Goal: Information Seeking & Learning: Learn about a topic

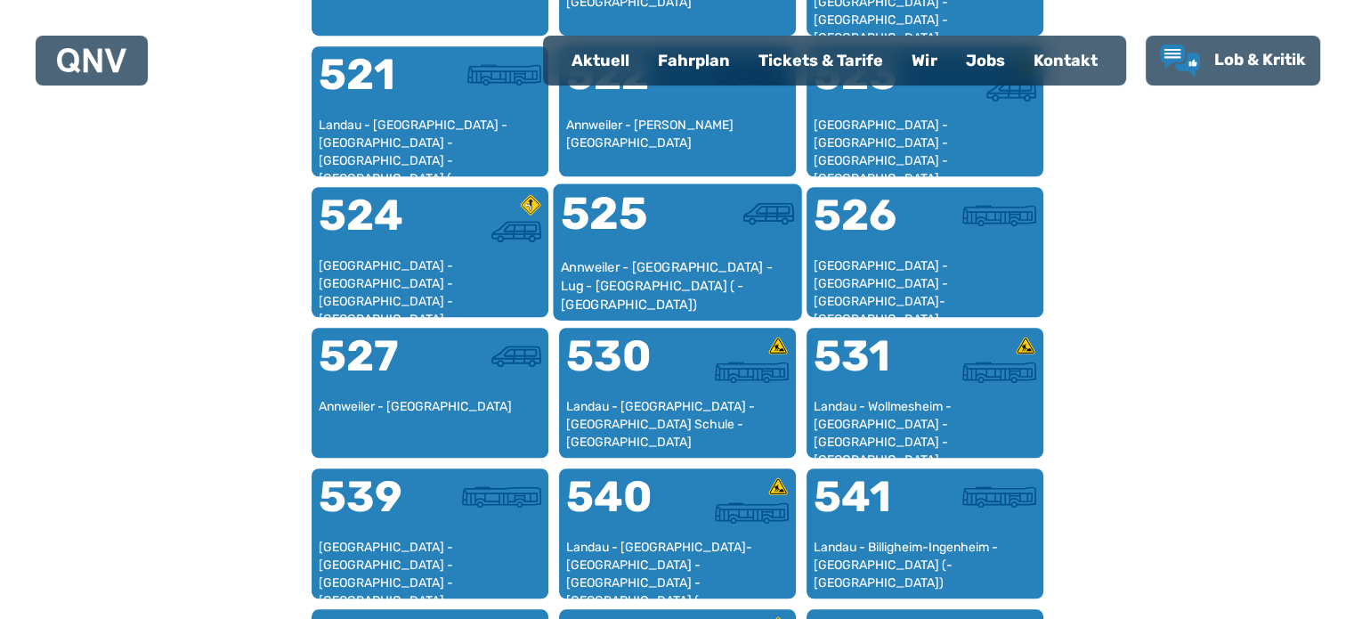
scroll to position [1414, 0]
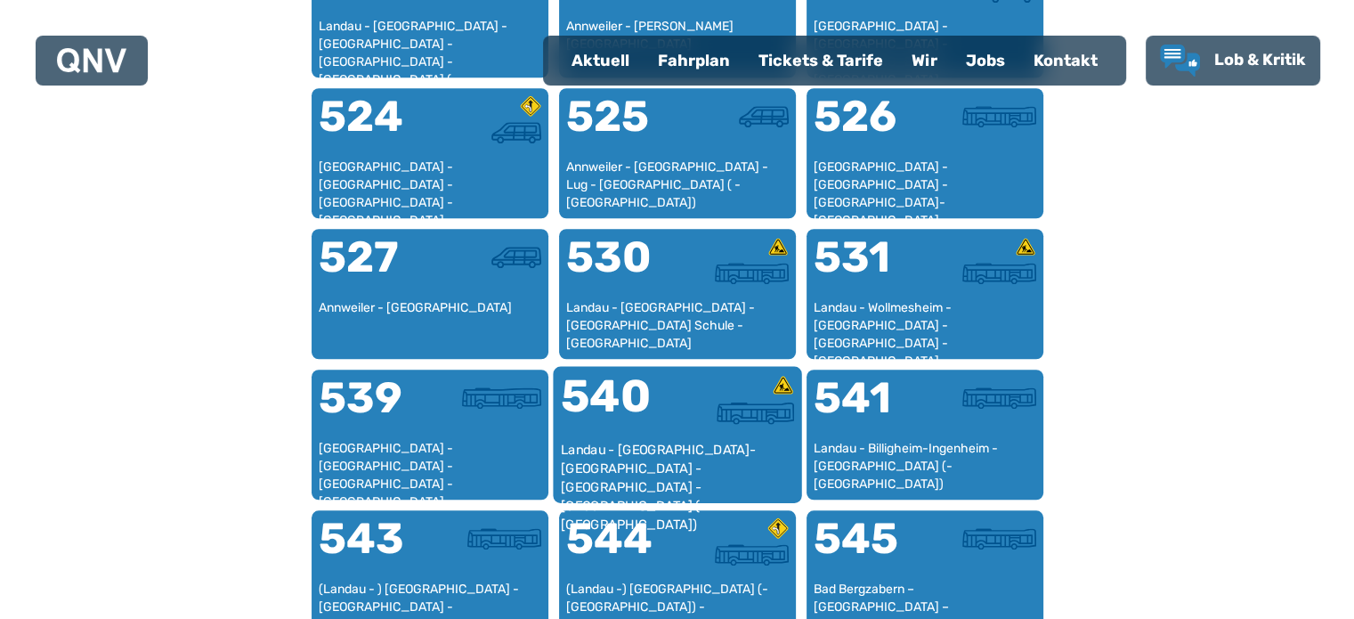
click at [621, 443] on div "Landau - [GEOGRAPHIC_DATA]-[GEOGRAPHIC_DATA] - [GEOGRAPHIC_DATA] - [GEOGRAPHIC_…" at bounding box center [677, 468] width 234 height 54
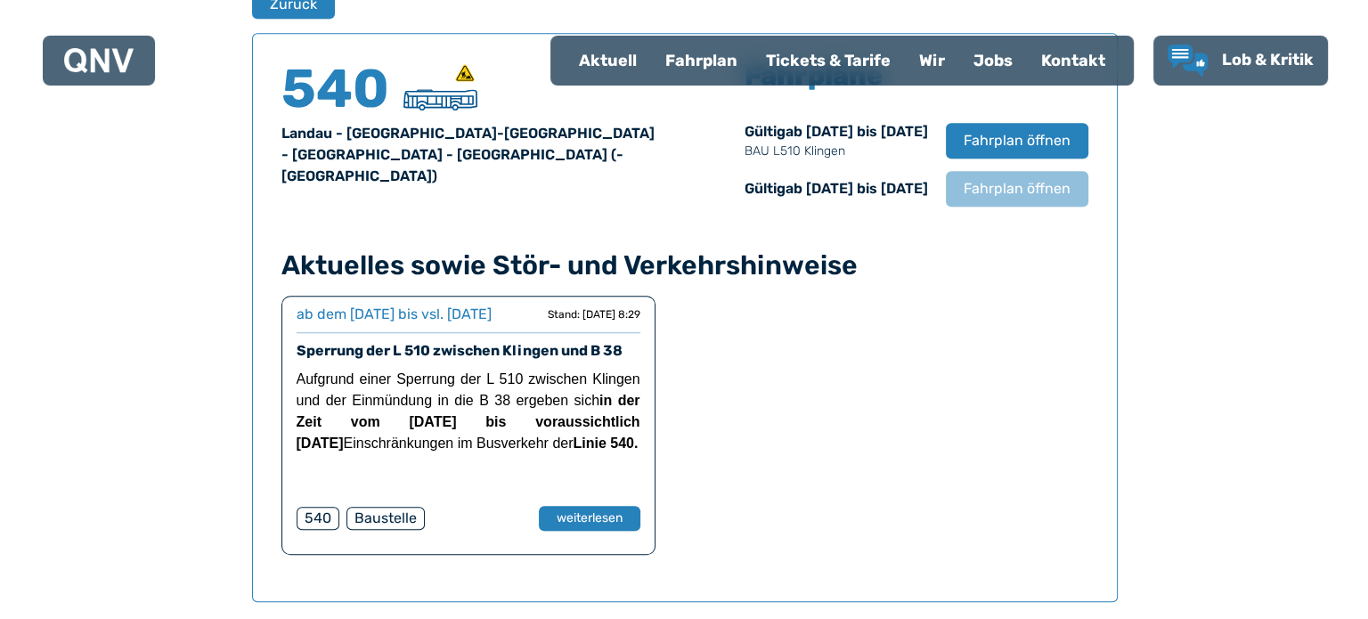
scroll to position [1262, 0]
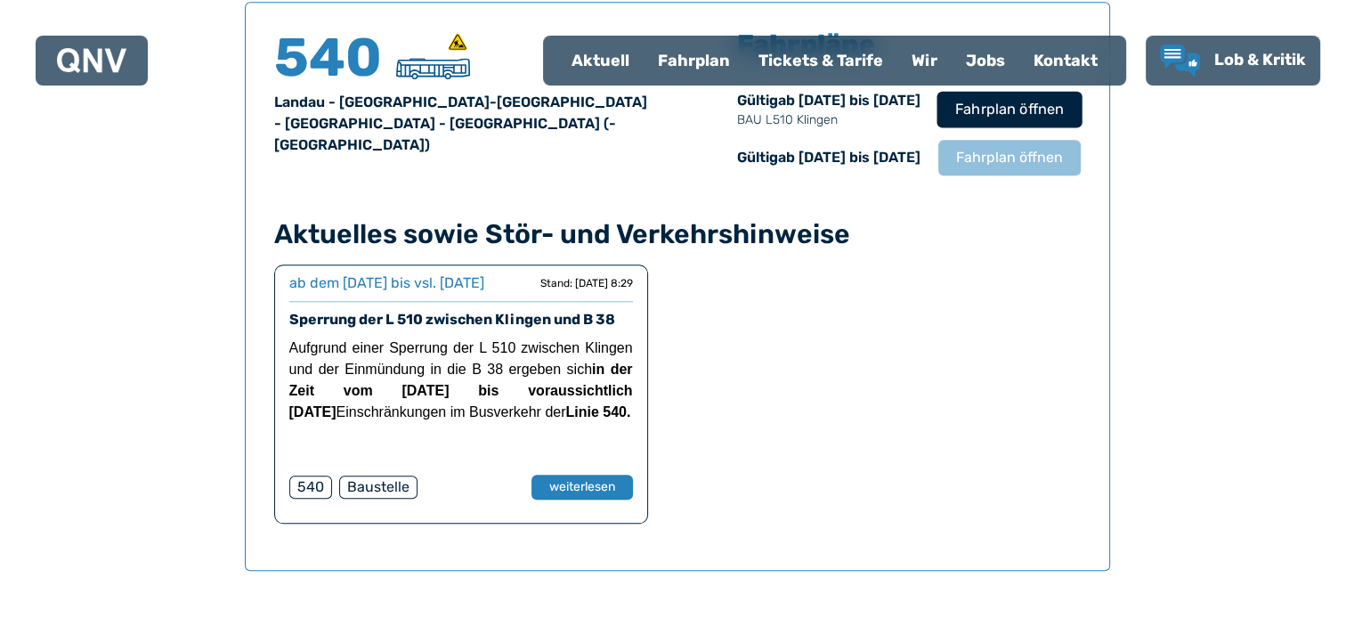
click at [1026, 102] on span "Fahrplan öffnen" at bounding box center [1009, 109] width 109 height 21
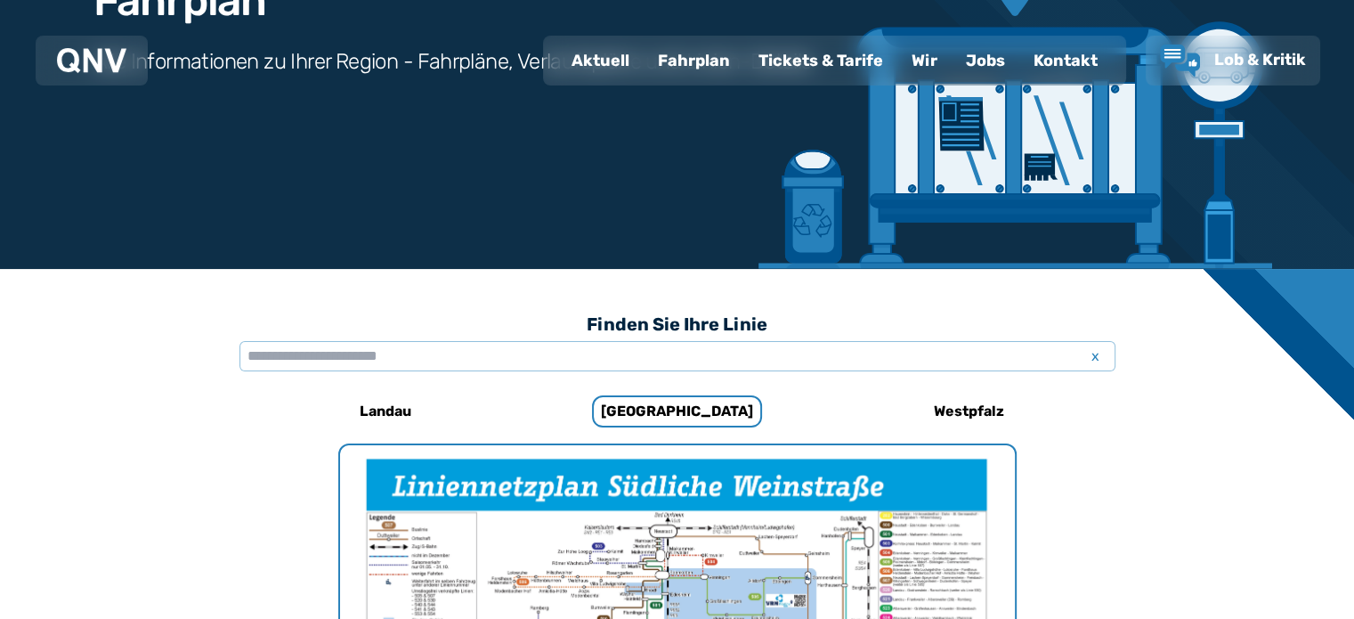
scroll to position [267, 0]
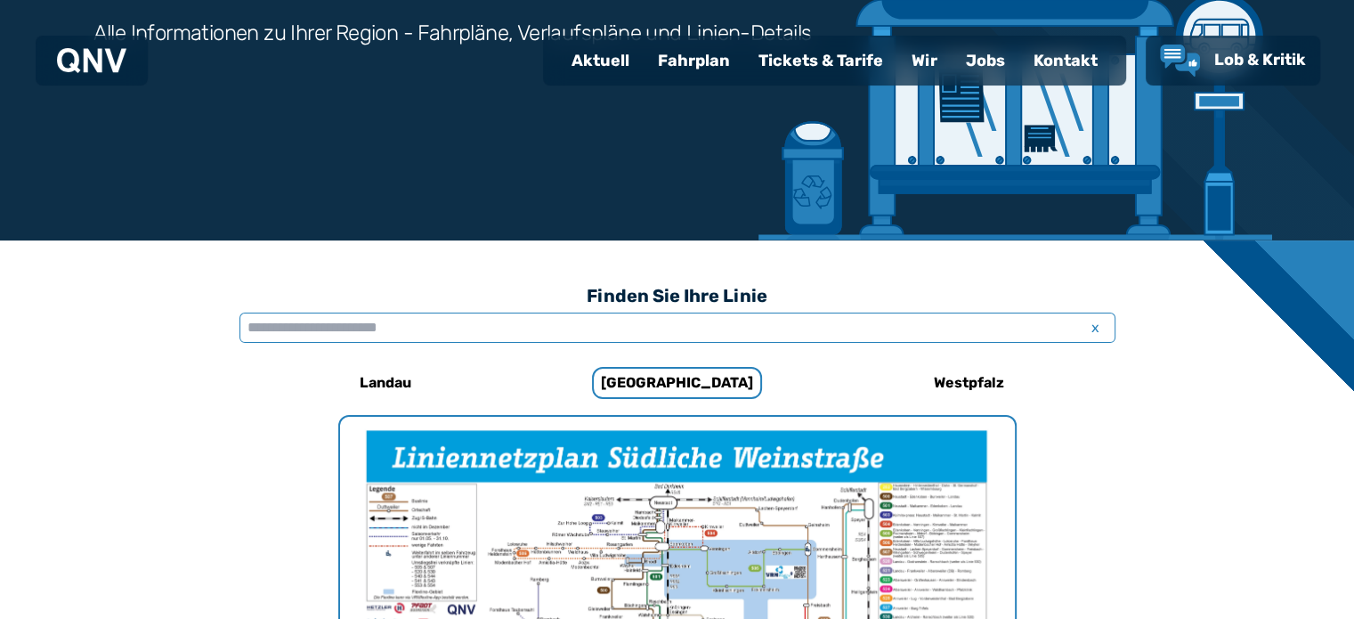
click at [476, 338] on input "text" at bounding box center [678, 328] width 876 height 30
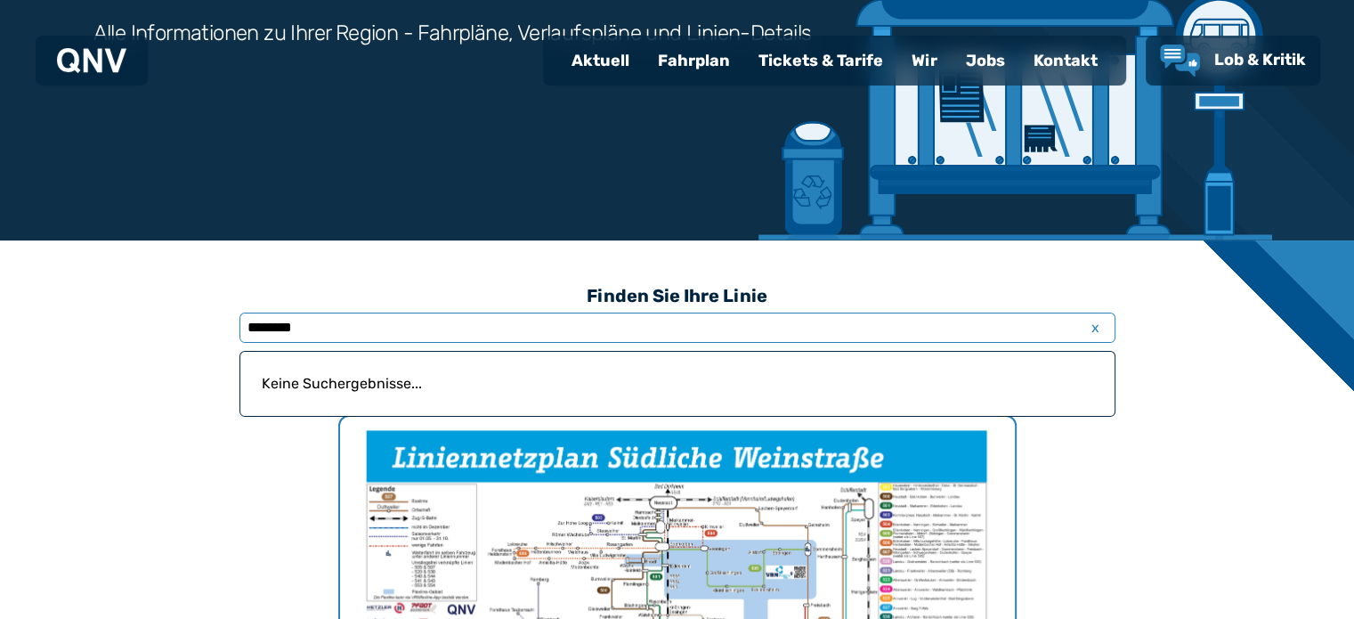
type input "********"
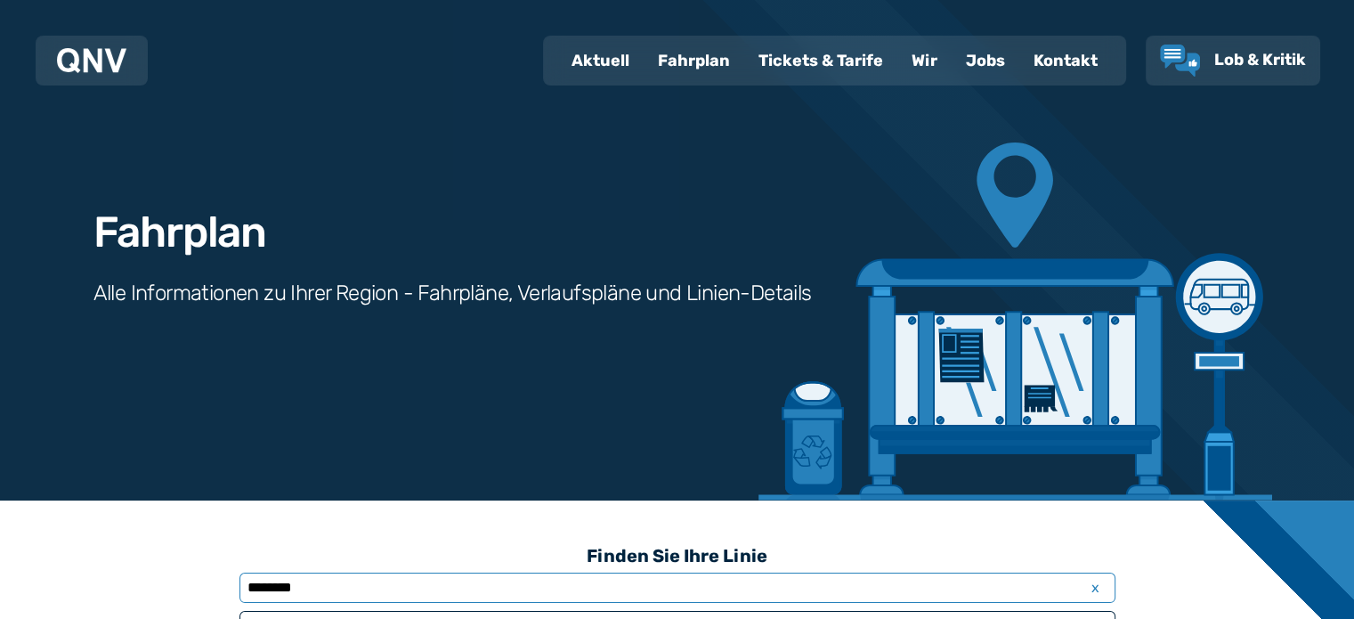
scroll to position [0, 0]
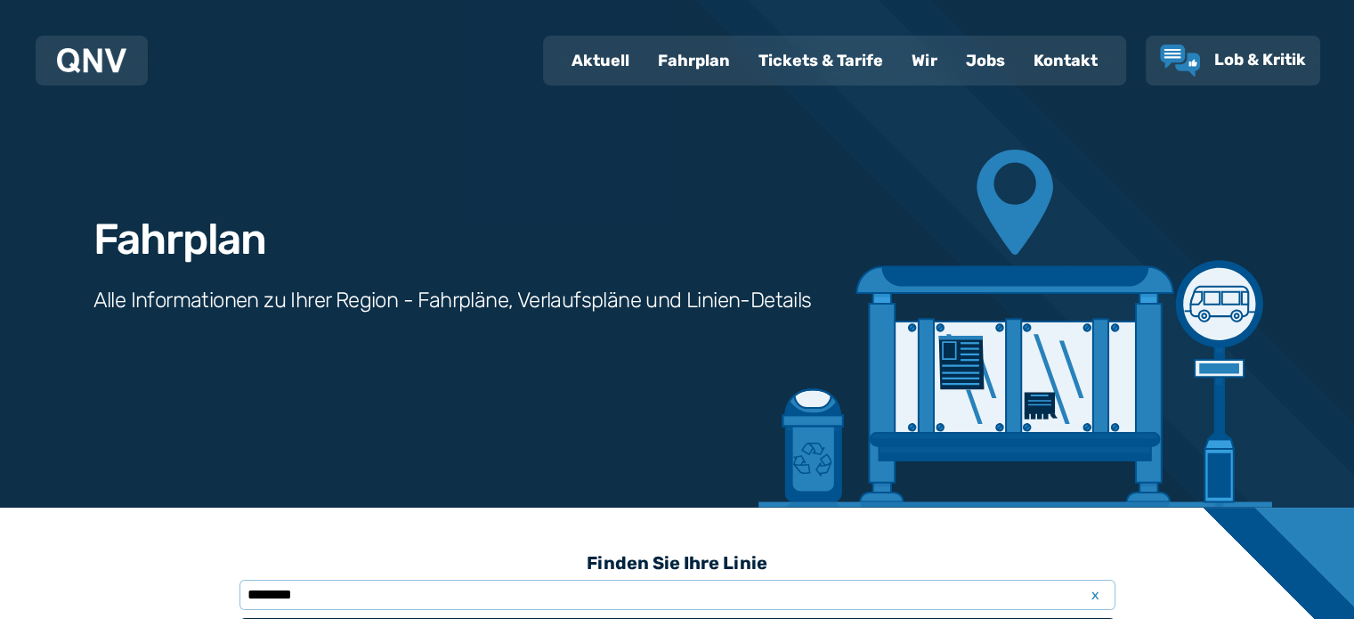
click at [696, 61] on div "Fahrplan" at bounding box center [694, 60] width 101 height 46
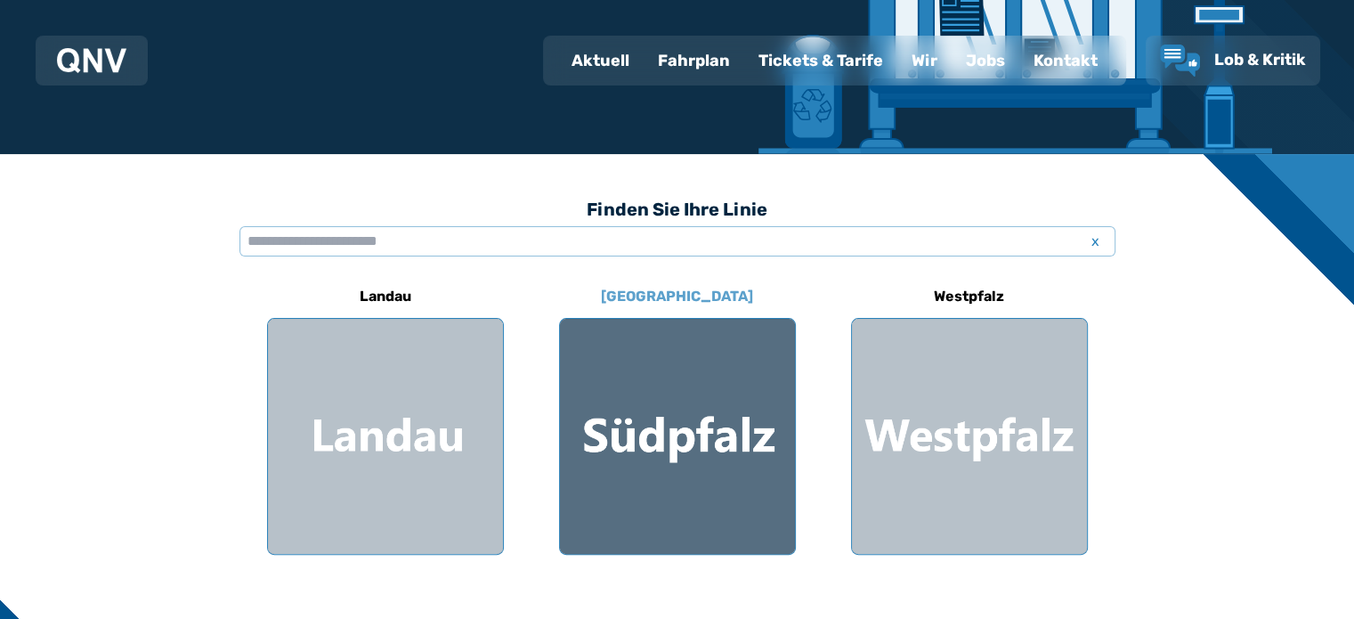
scroll to position [356, 0]
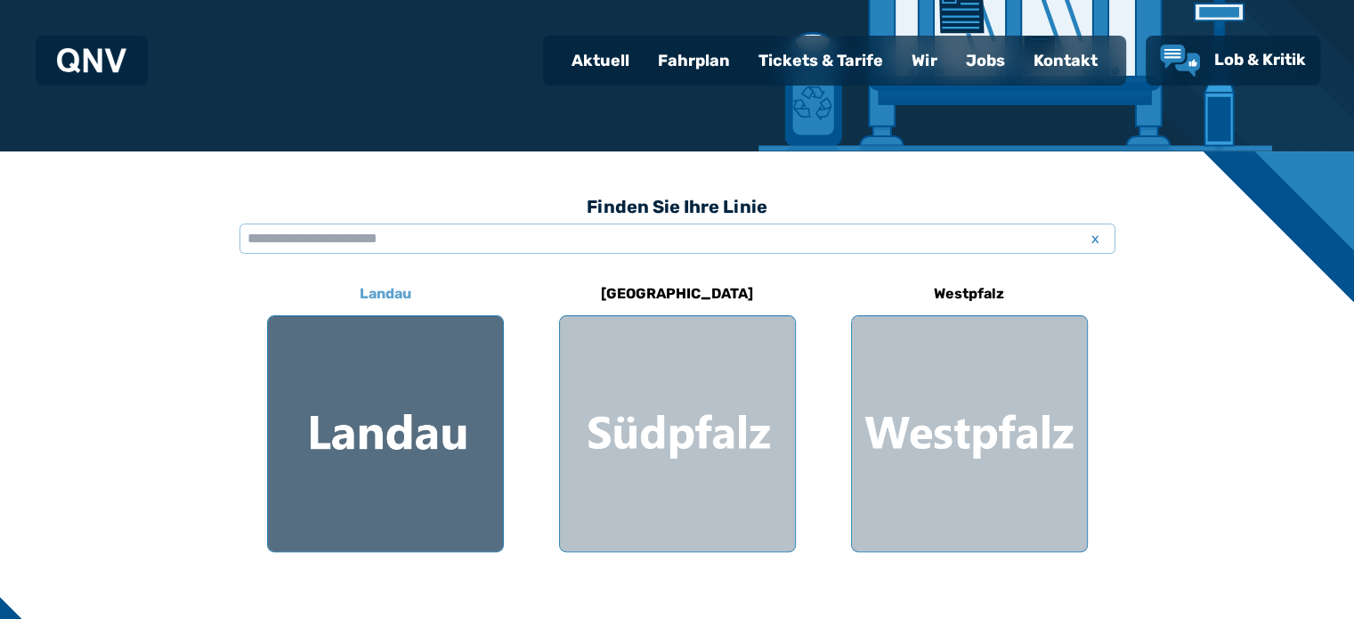
click at [370, 435] on div at bounding box center [385, 433] width 235 height 235
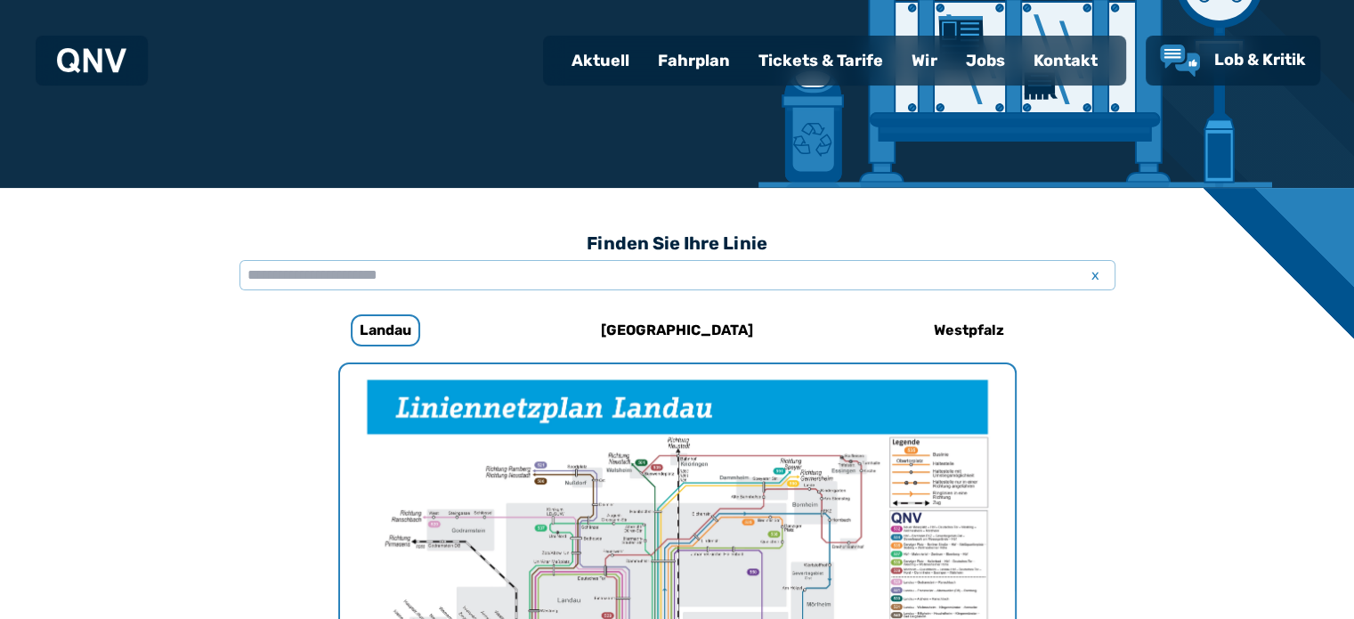
scroll to position [281, 0]
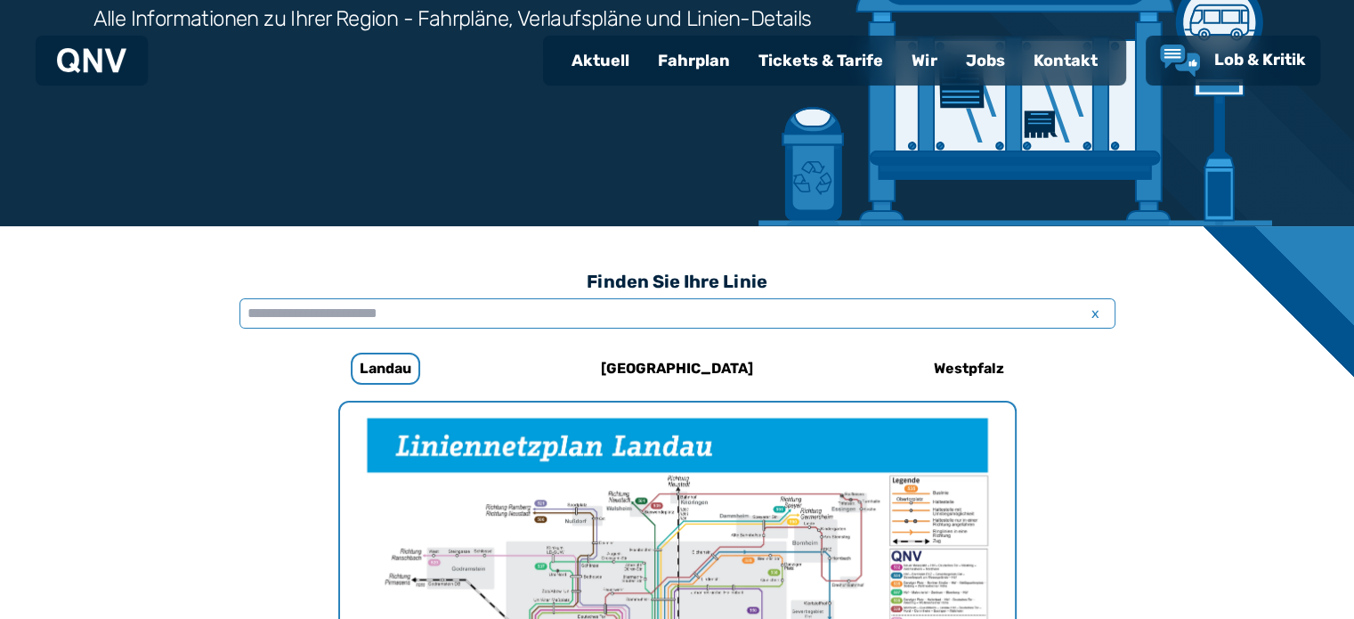
click at [368, 314] on input "text" at bounding box center [678, 313] width 876 height 30
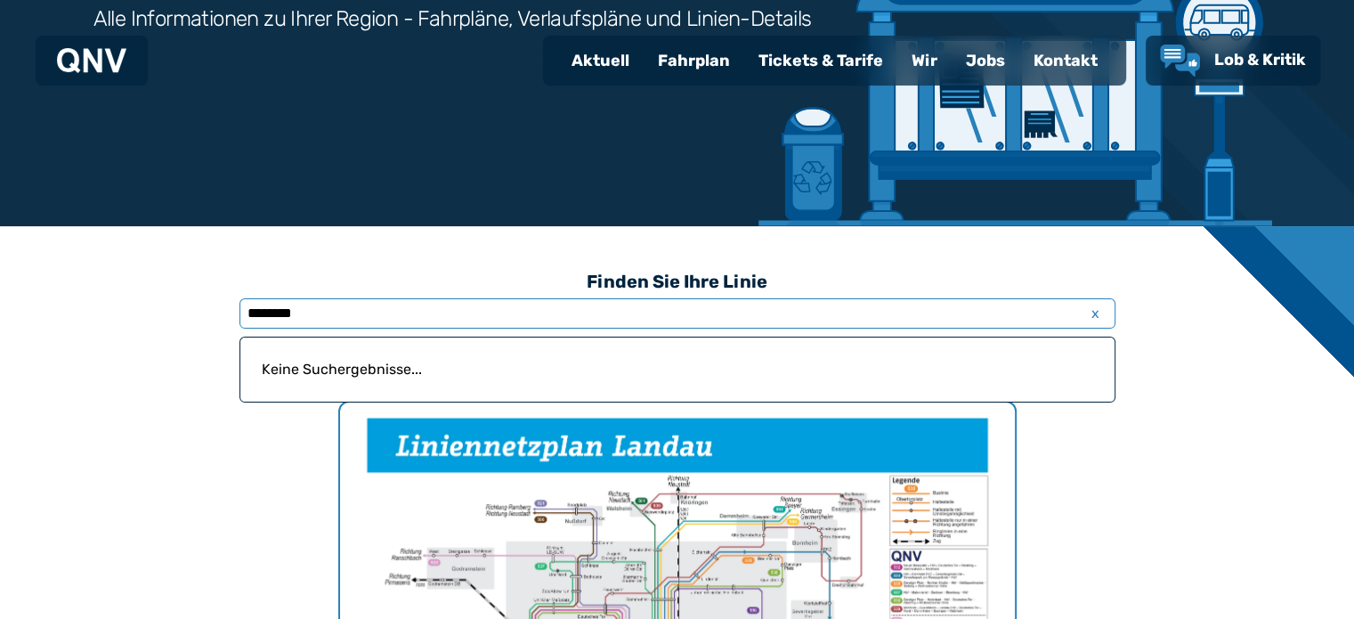
type input "********"
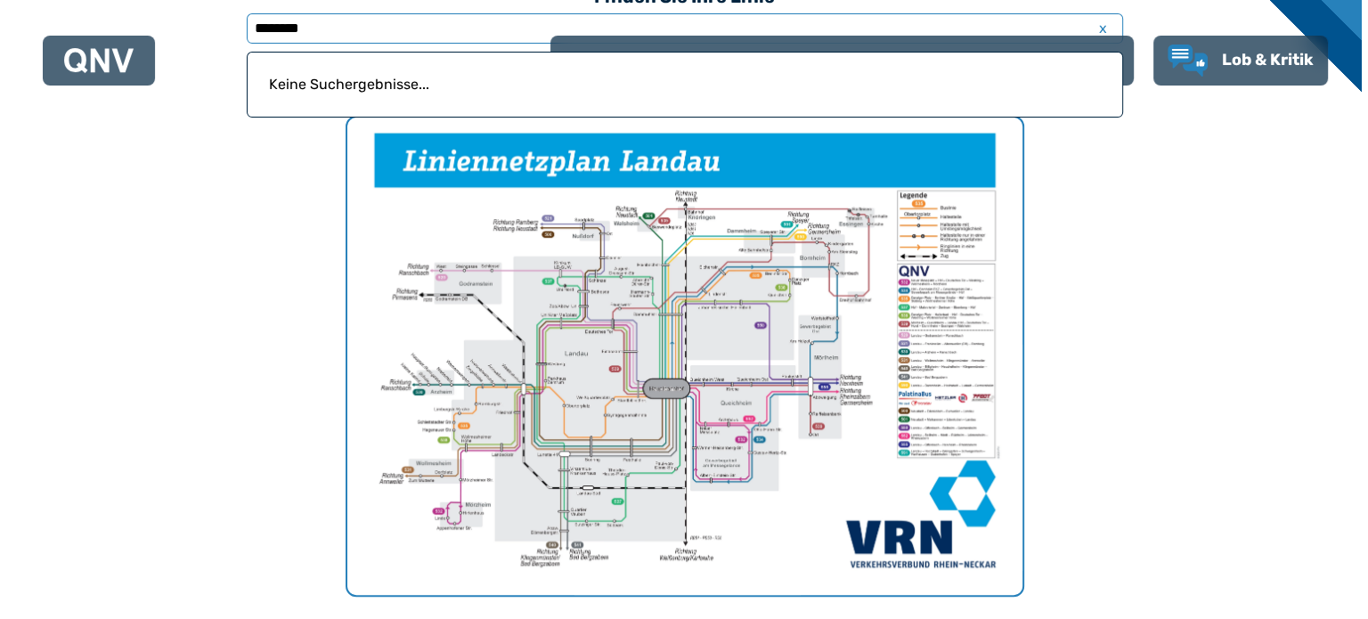
scroll to position [638, 0]
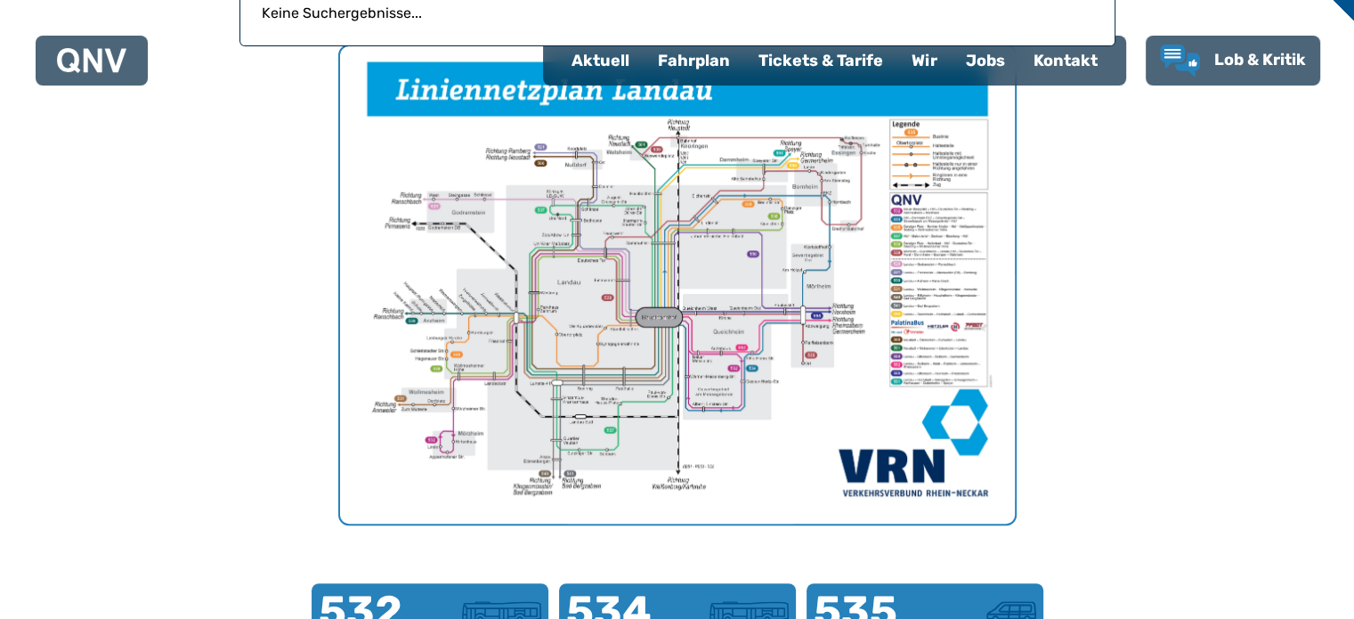
click at [658, 403] on img "1 von 1" at bounding box center [677, 284] width 675 height 477
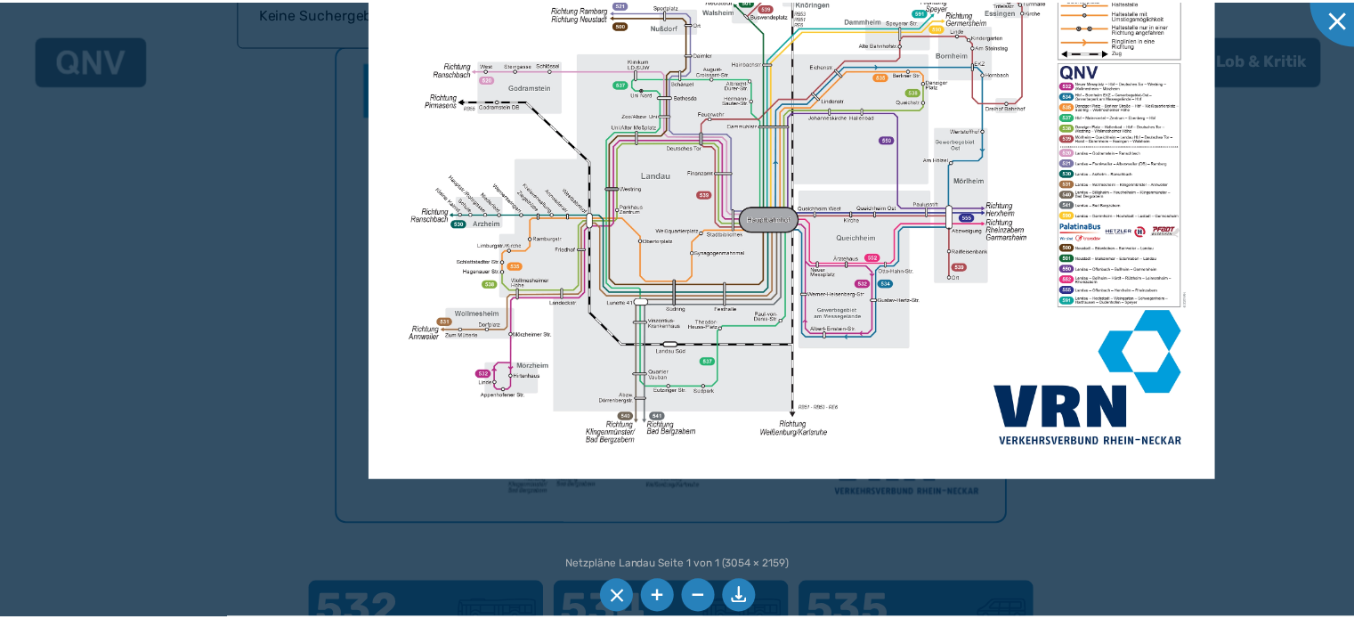
scroll to position [356, 0]
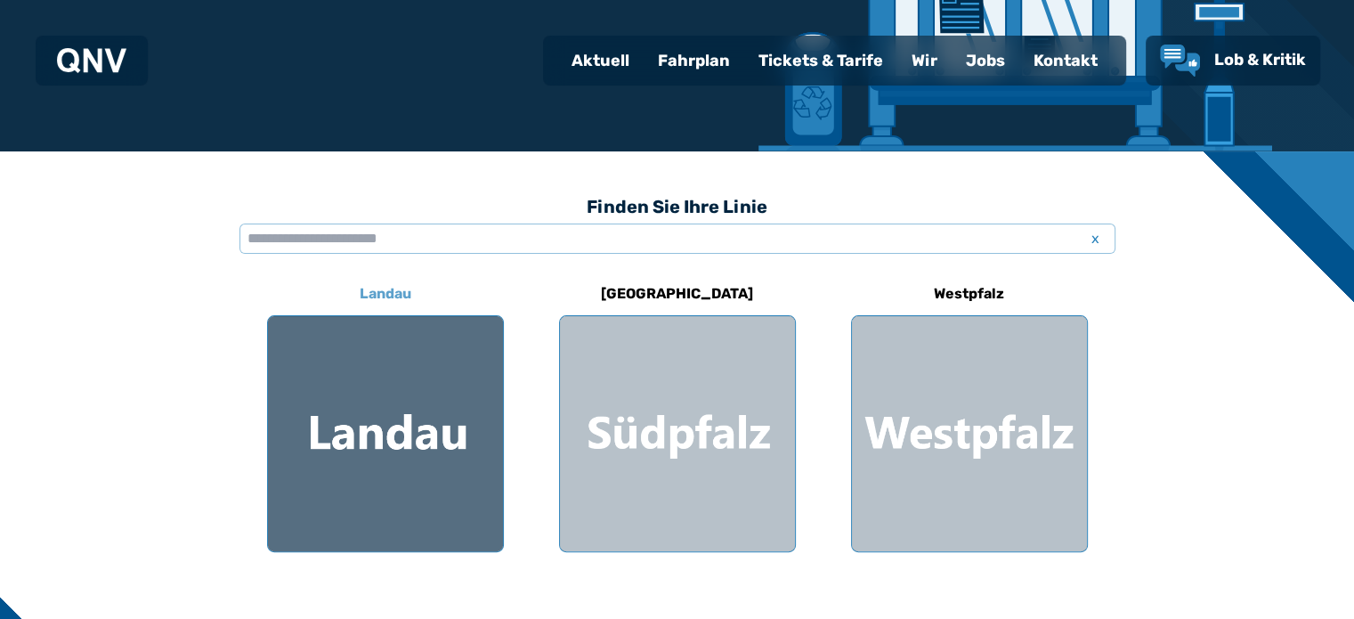
click at [385, 414] on div at bounding box center [385, 433] width 235 height 235
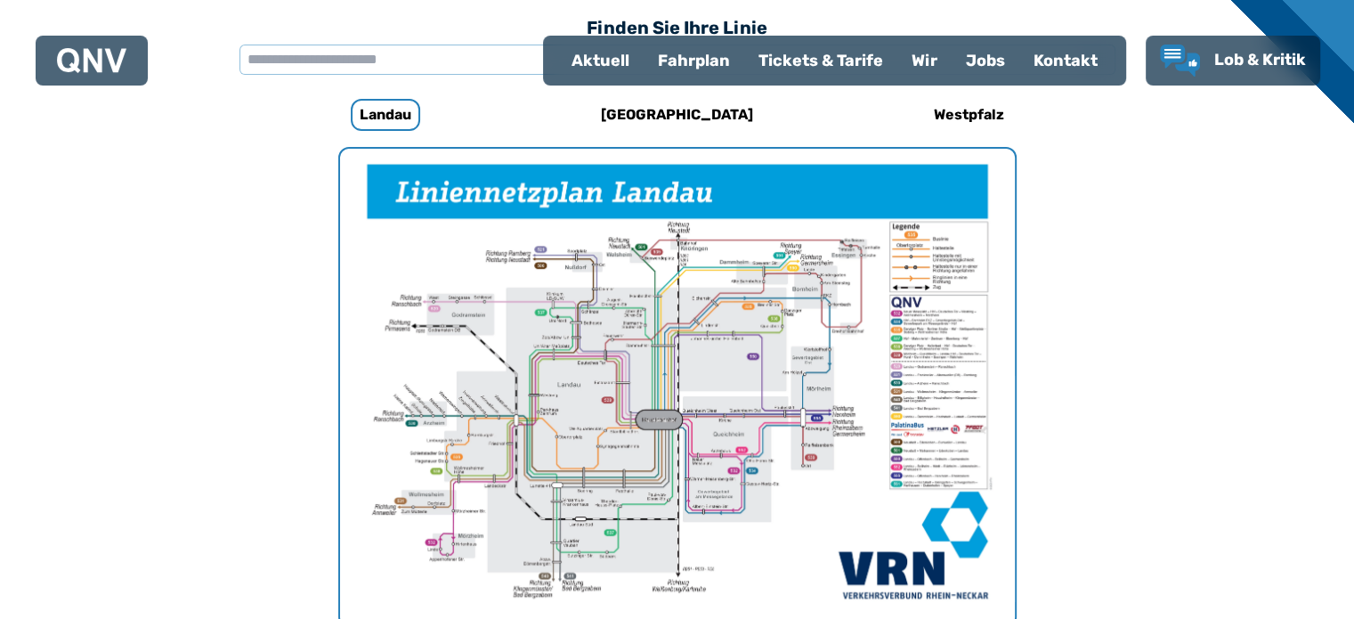
scroll to position [549, 0]
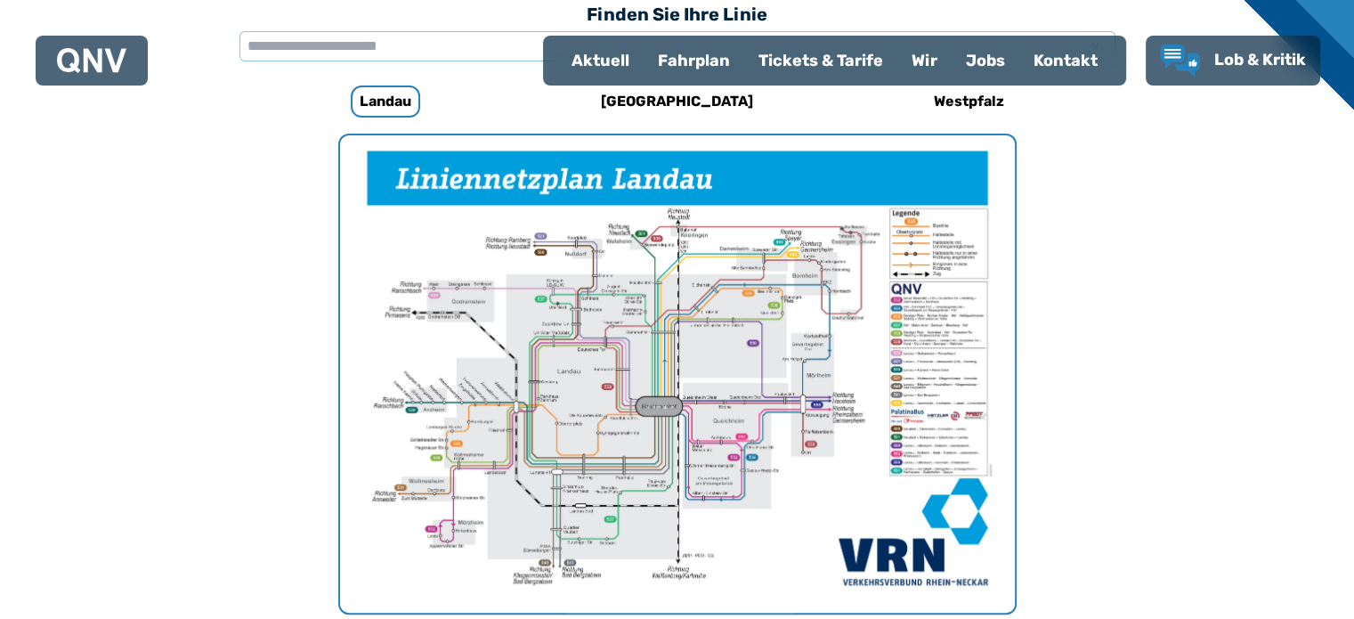
click at [710, 70] on div "Fahrplan" at bounding box center [694, 60] width 101 height 46
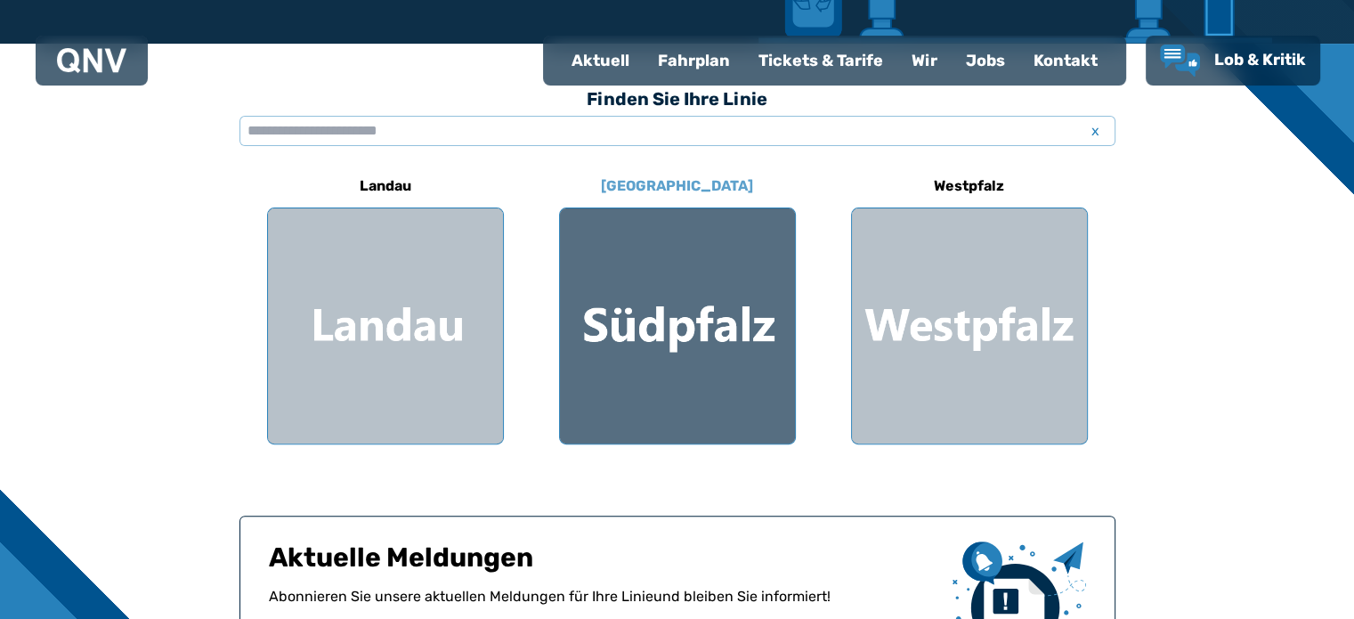
scroll to position [534, 0]
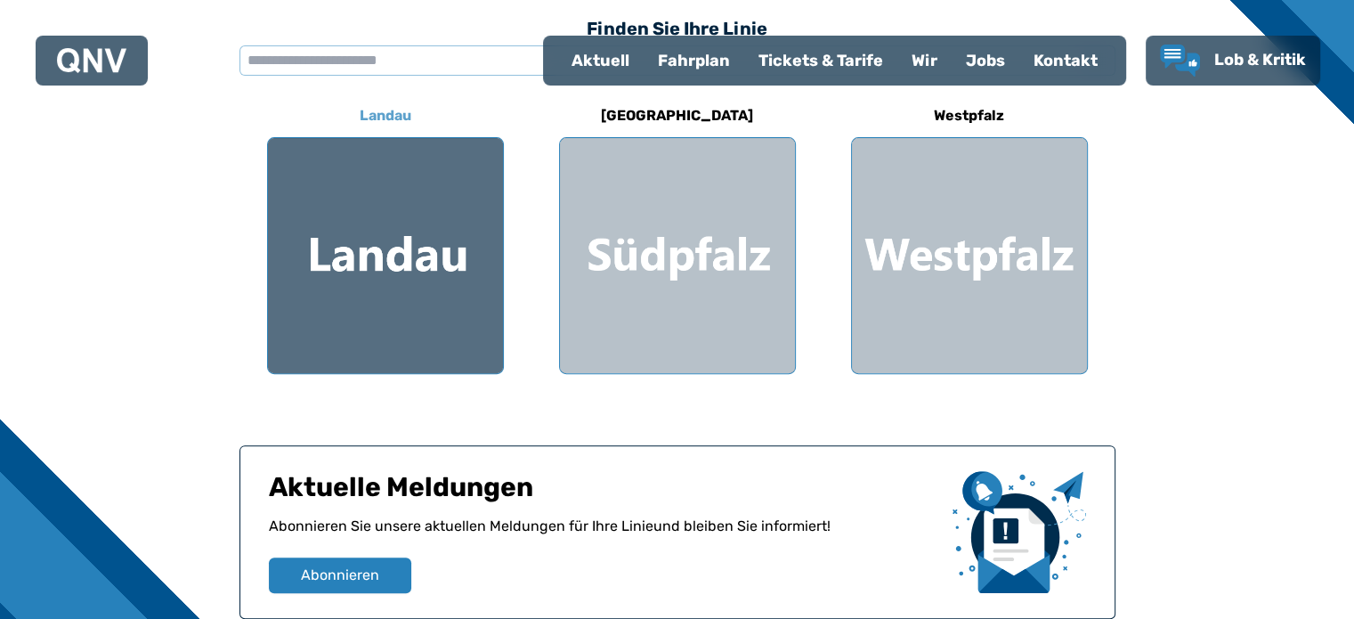
click at [433, 264] on div at bounding box center [385, 255] width 235 height 235
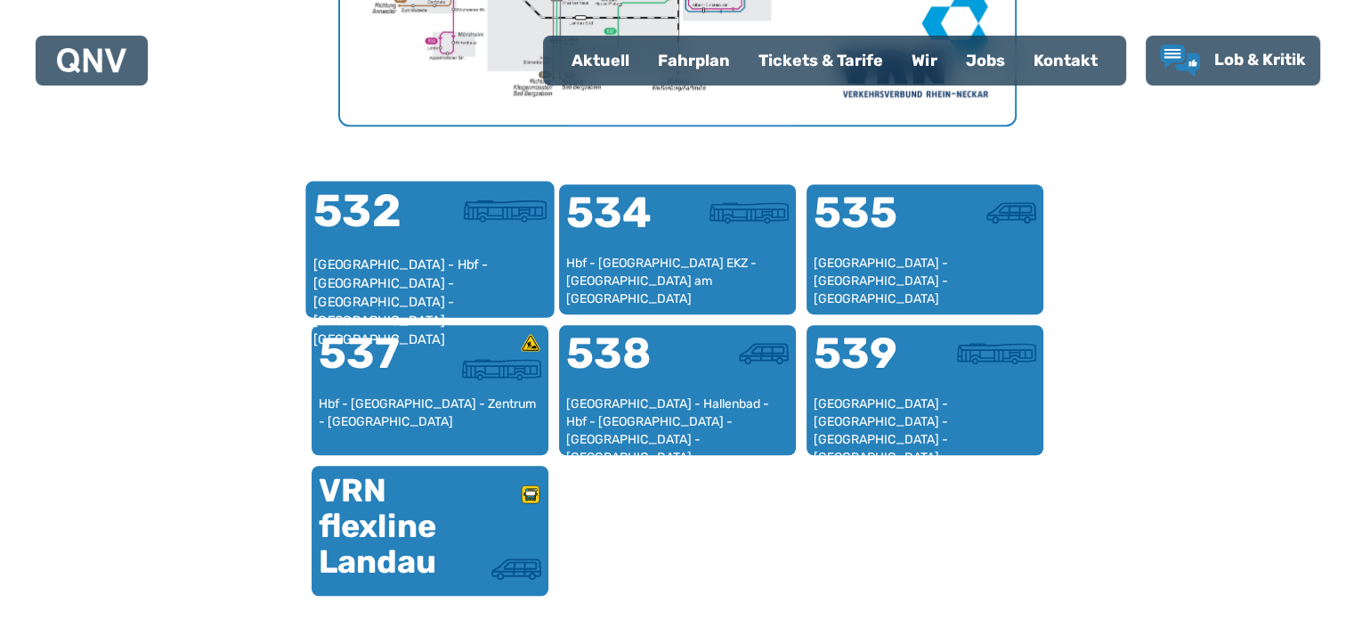
scroll to position [1079, 0]
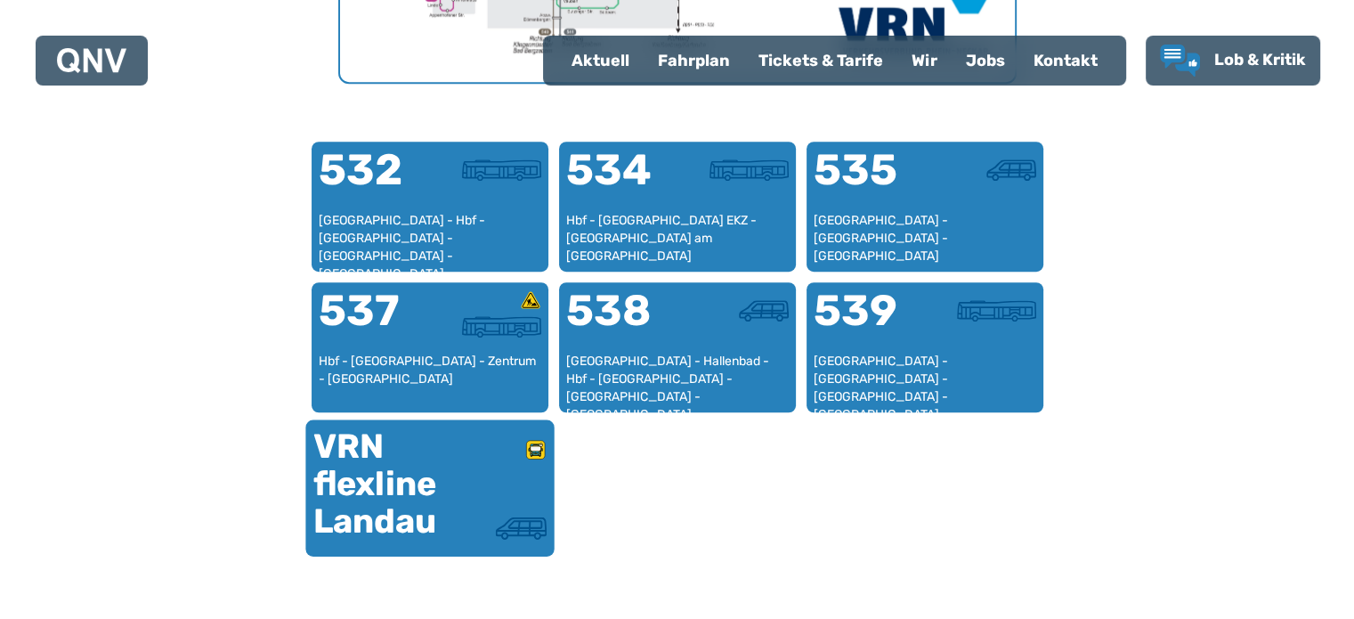
click at [413, 503] on div "VRN flexline Landau" at bounding box center [371, 483] width 117 height 112
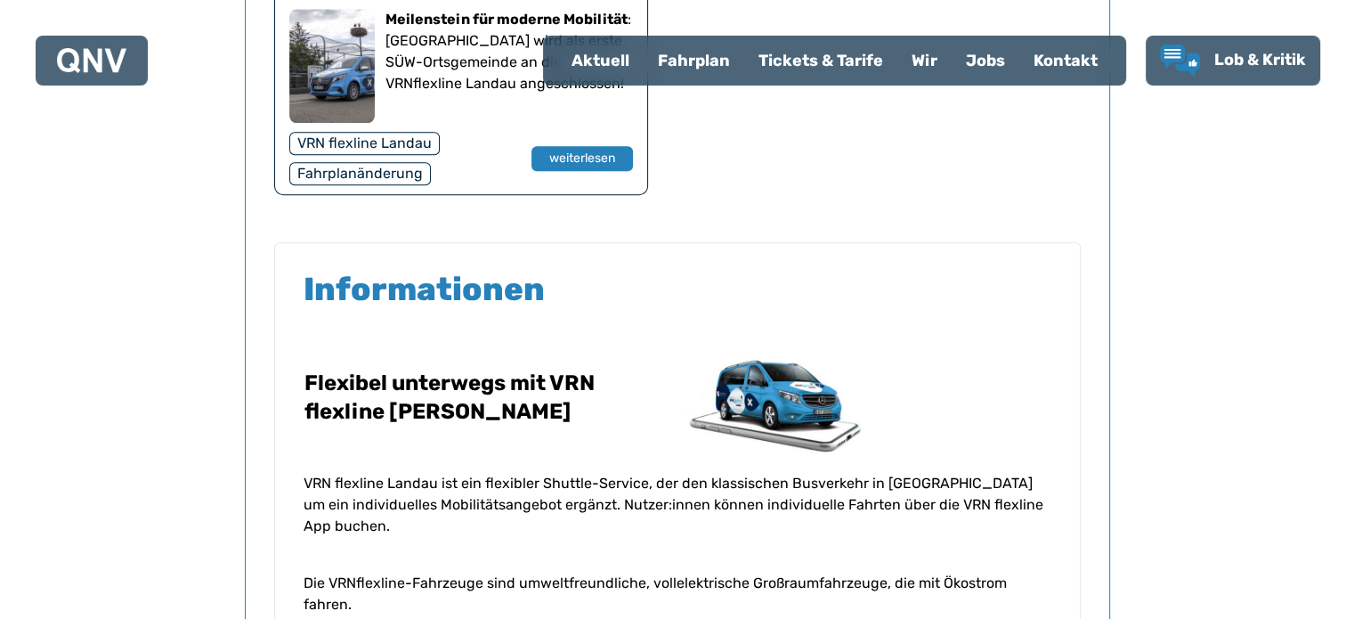
scroll to position [1440, 0]
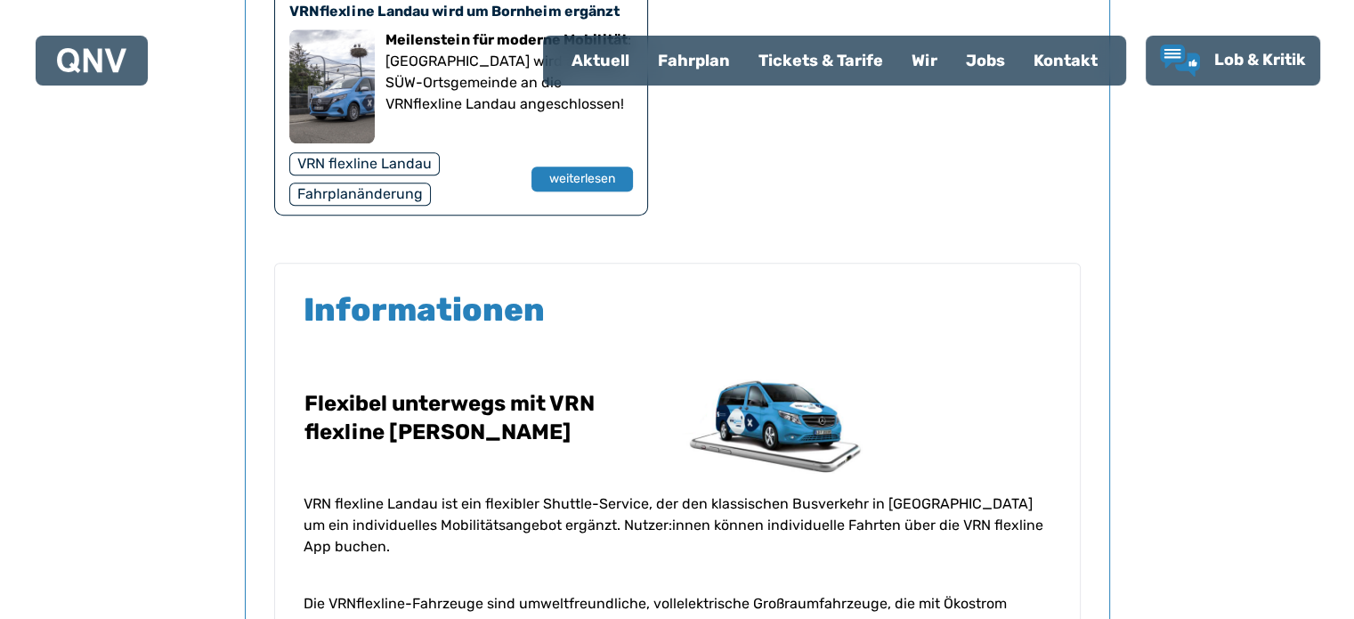
click at [784, 435] on img at bounding box center [779, 421] width 201 height 143
click at [573, 181] on button "weiterlesen" at bounding box center [581, 180] width 103 height 26
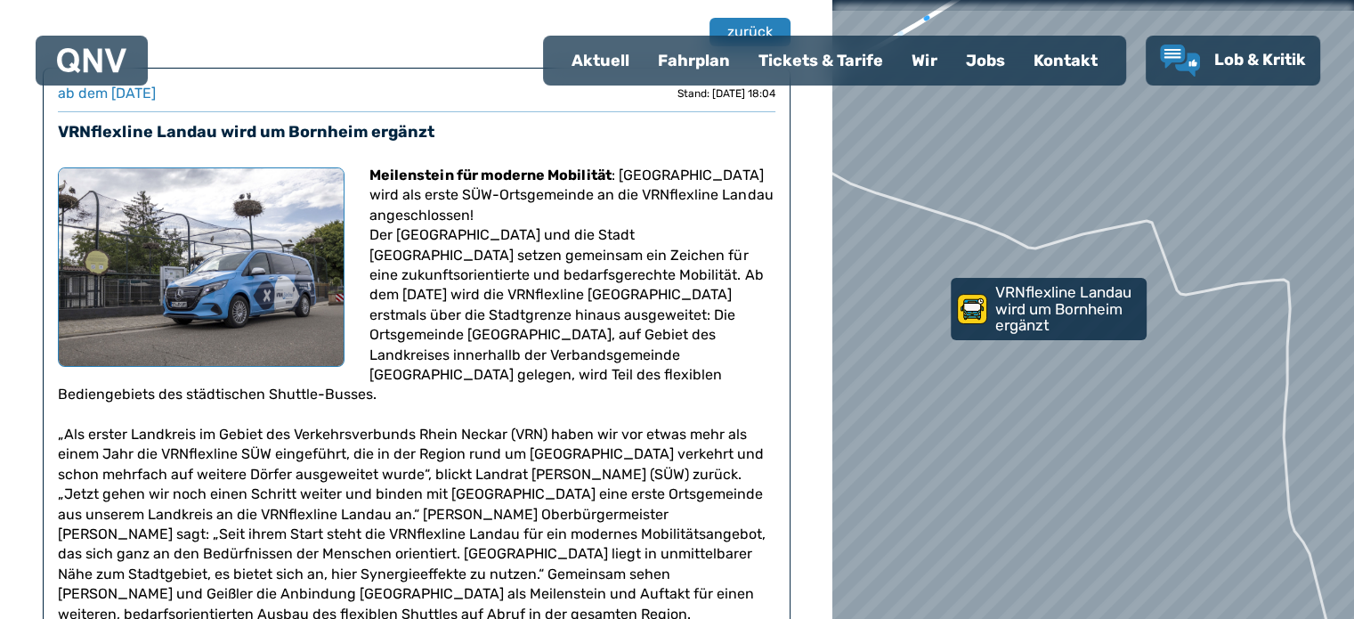
scroll to position [89, 0]
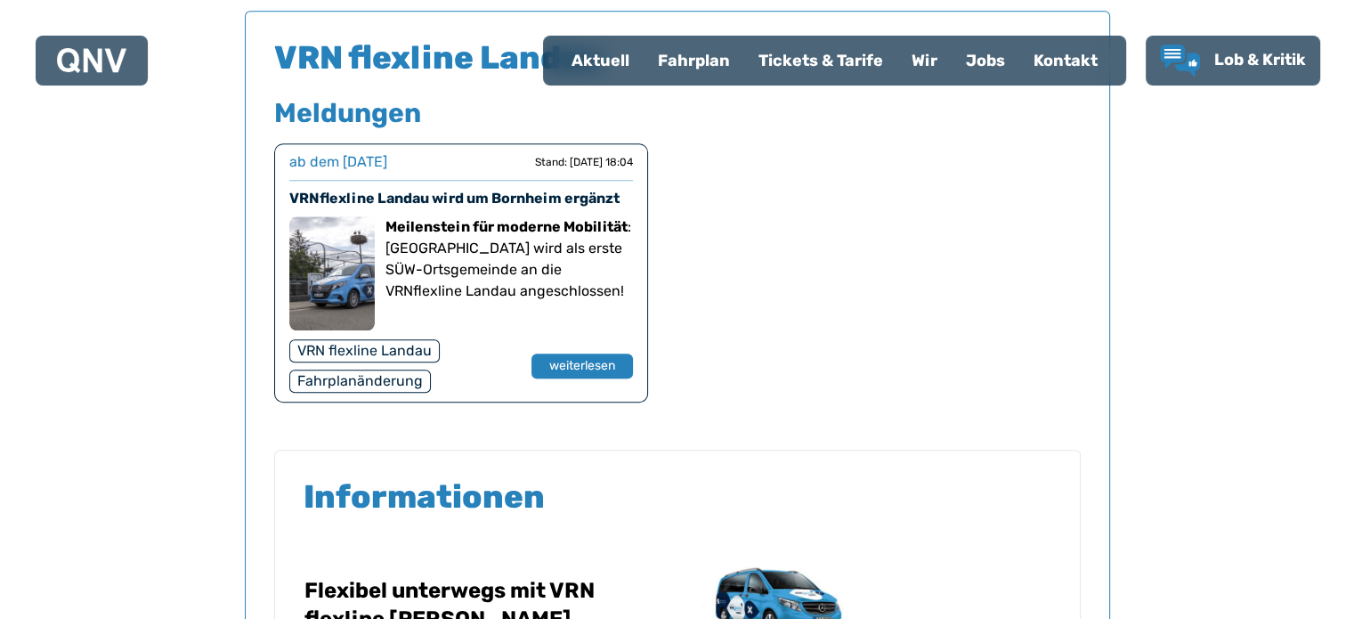
scroll to position [1173, 0]
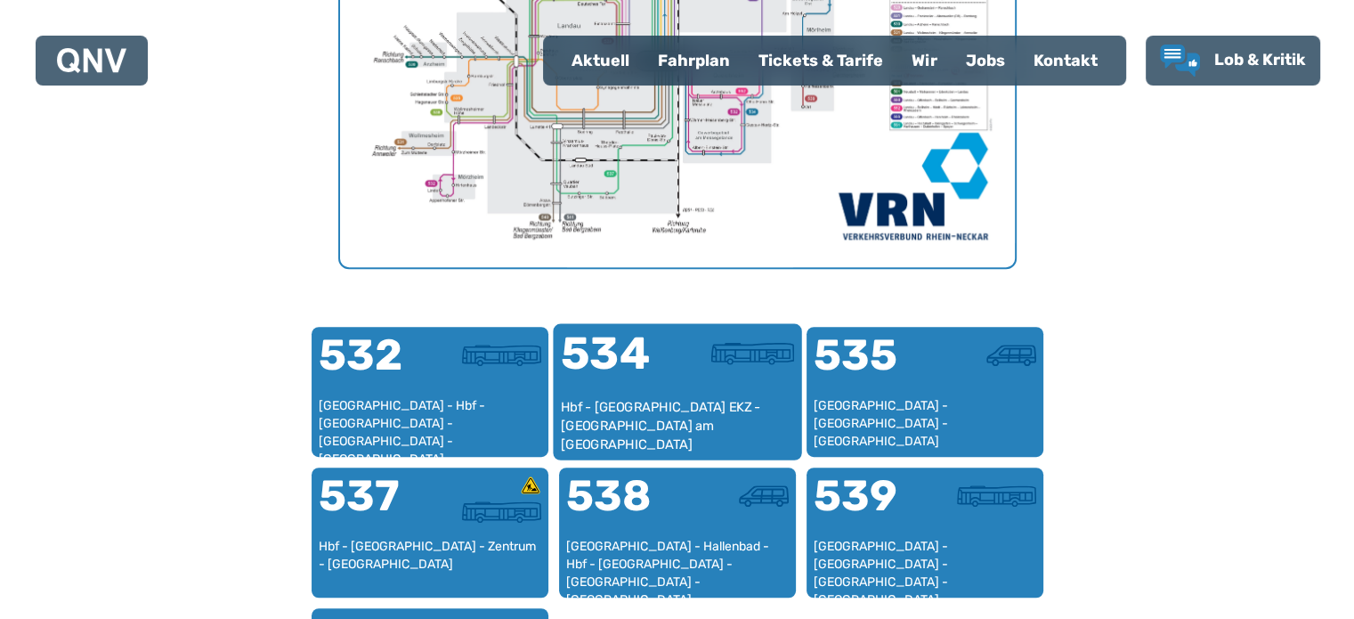
scroll to position [905, 0]
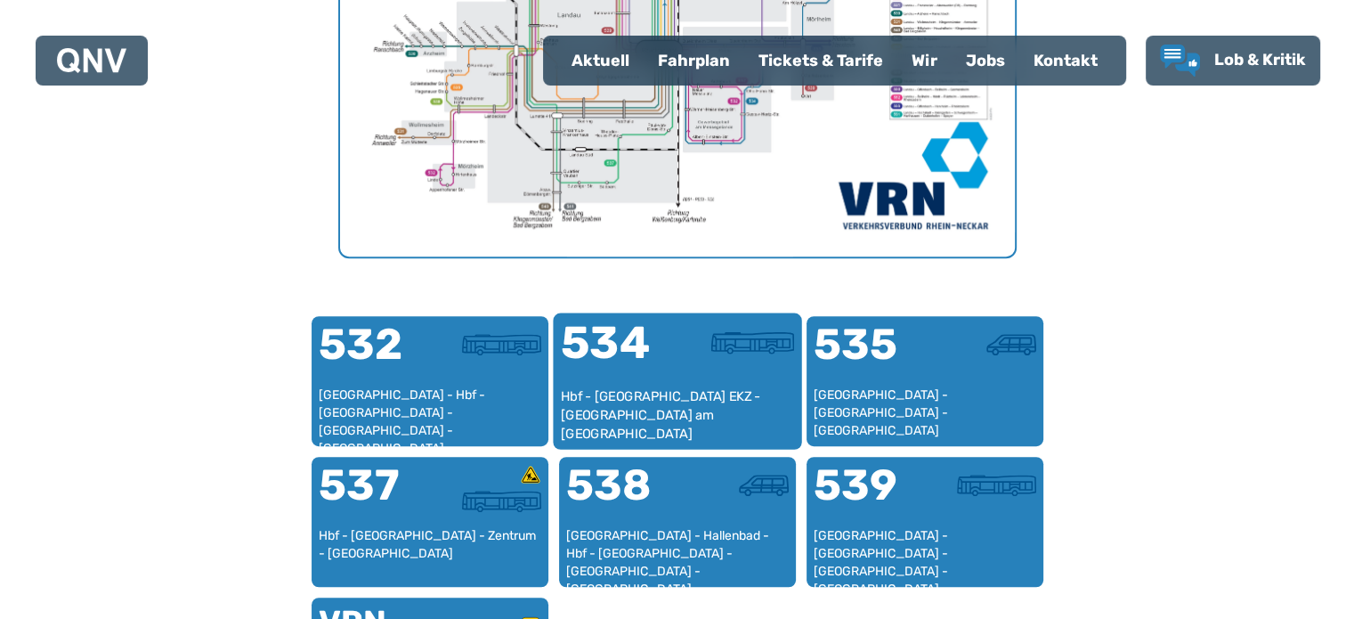
click at [679, 393] on div "Hbf - [GEOGRAPHIC_DATA] EKZ - [GEOGRAPHIC_DATA] am [GEOGRAPHIC_DATA]" at bounding box center [677, 414] width 234 height 54
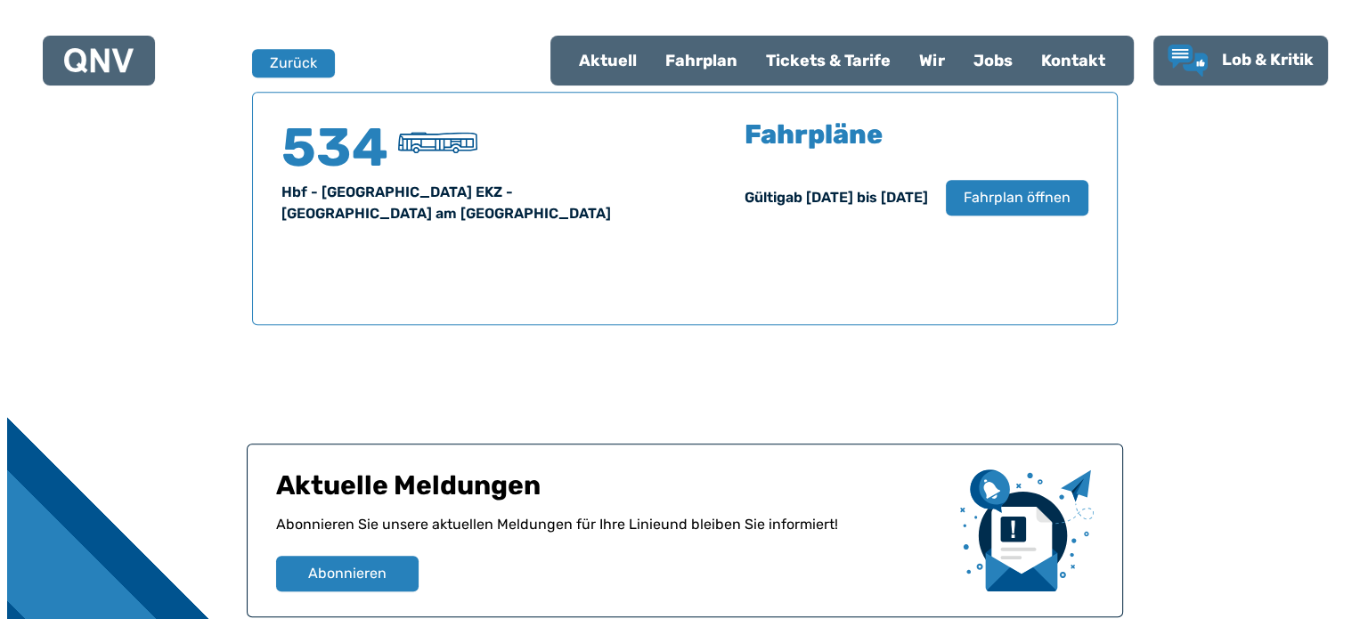
scroll to position [1173, 0]
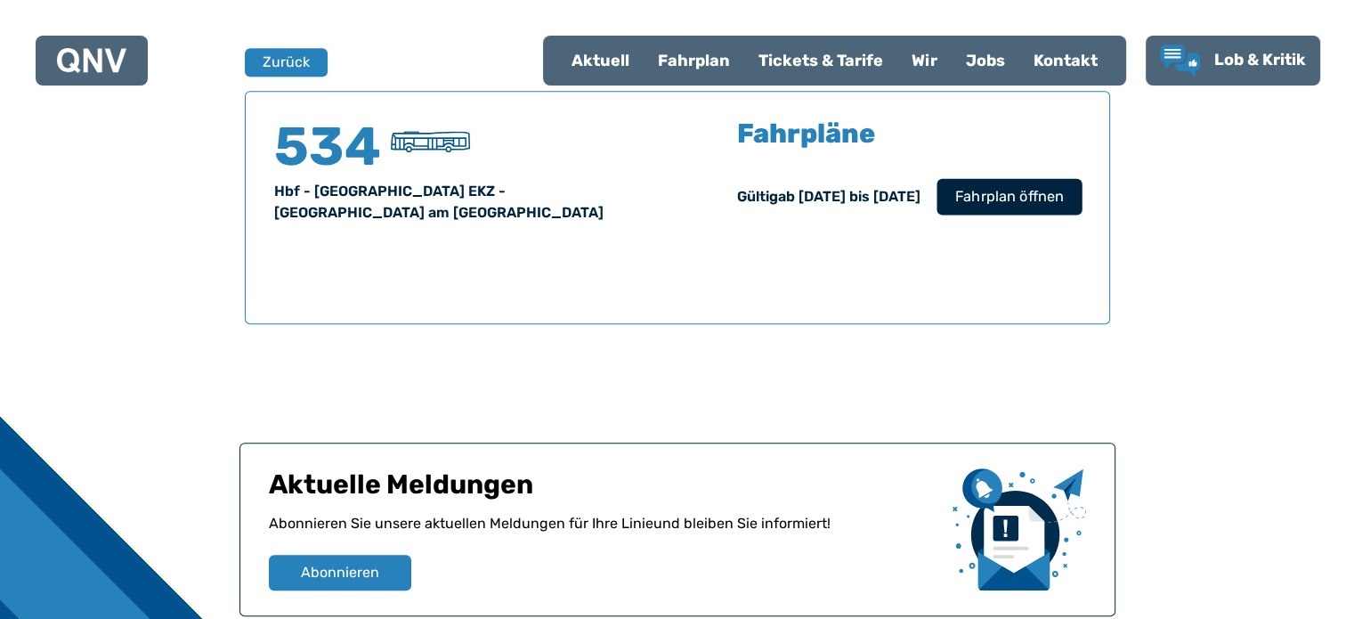
click at [1016, 202] on span "Fahrplan öffnen" at bounding box center [1009, 196] width 109 height 21
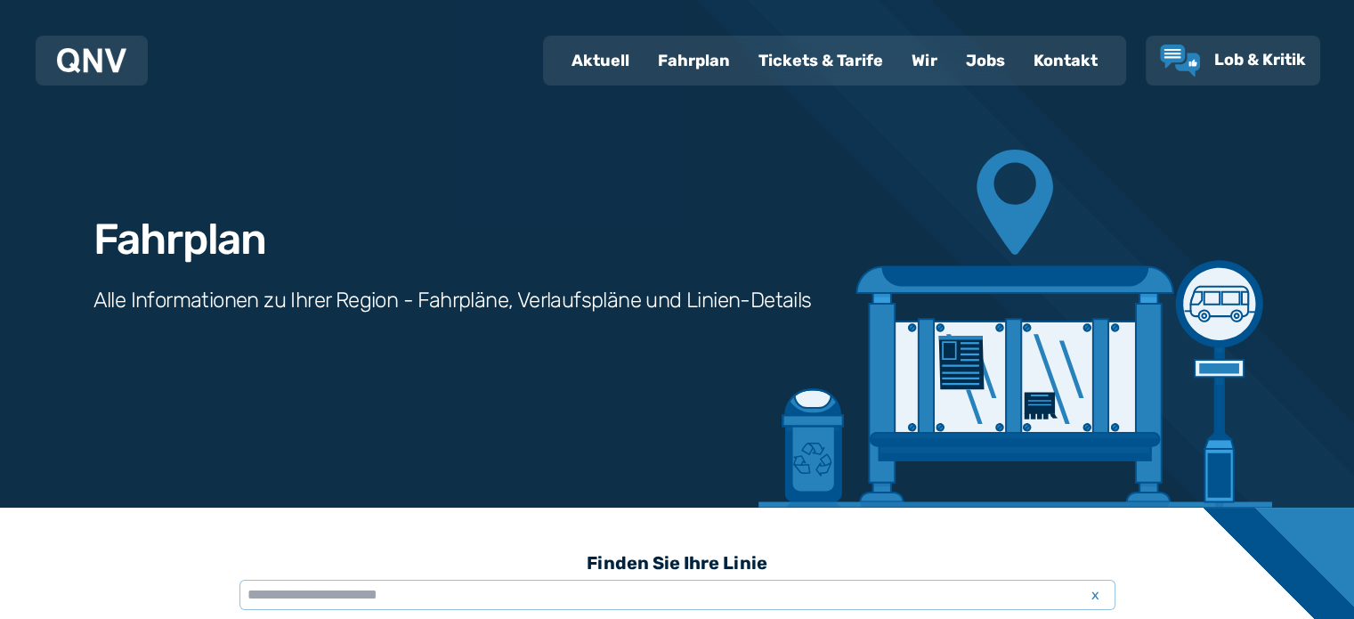
click at [700, 63] on div "Fahrplan" at bounding box center [694, 60] width 101 height 46
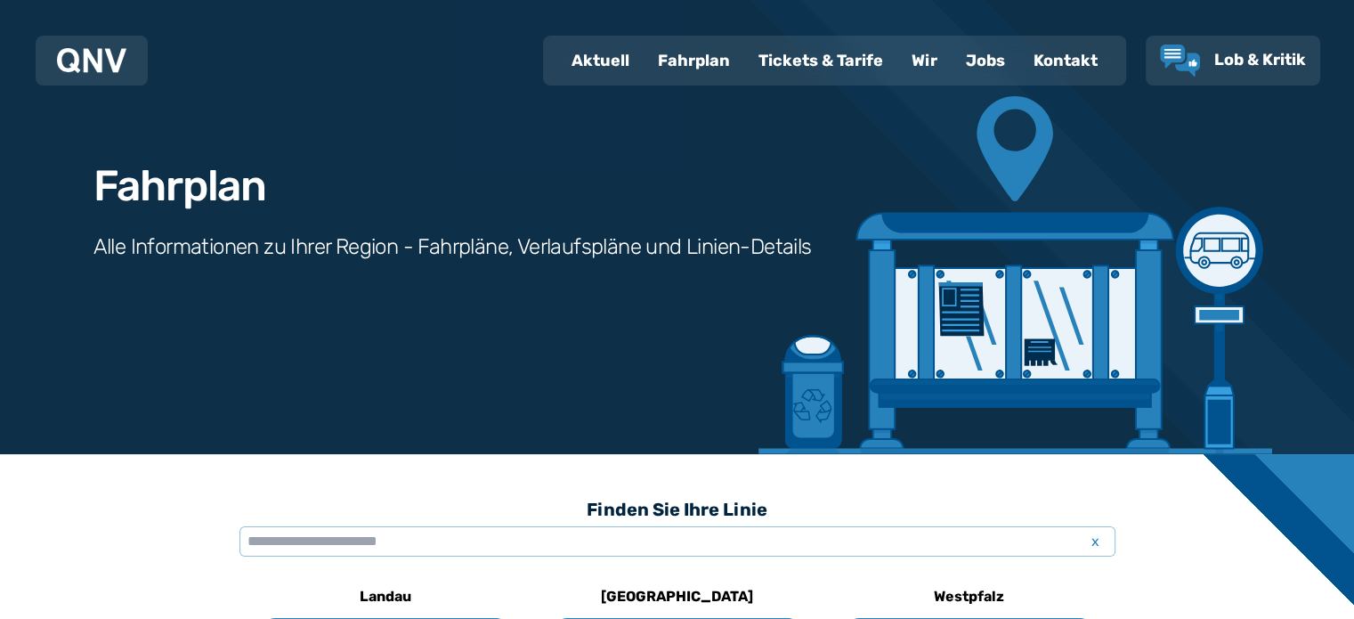
scroll to position [267, 0]
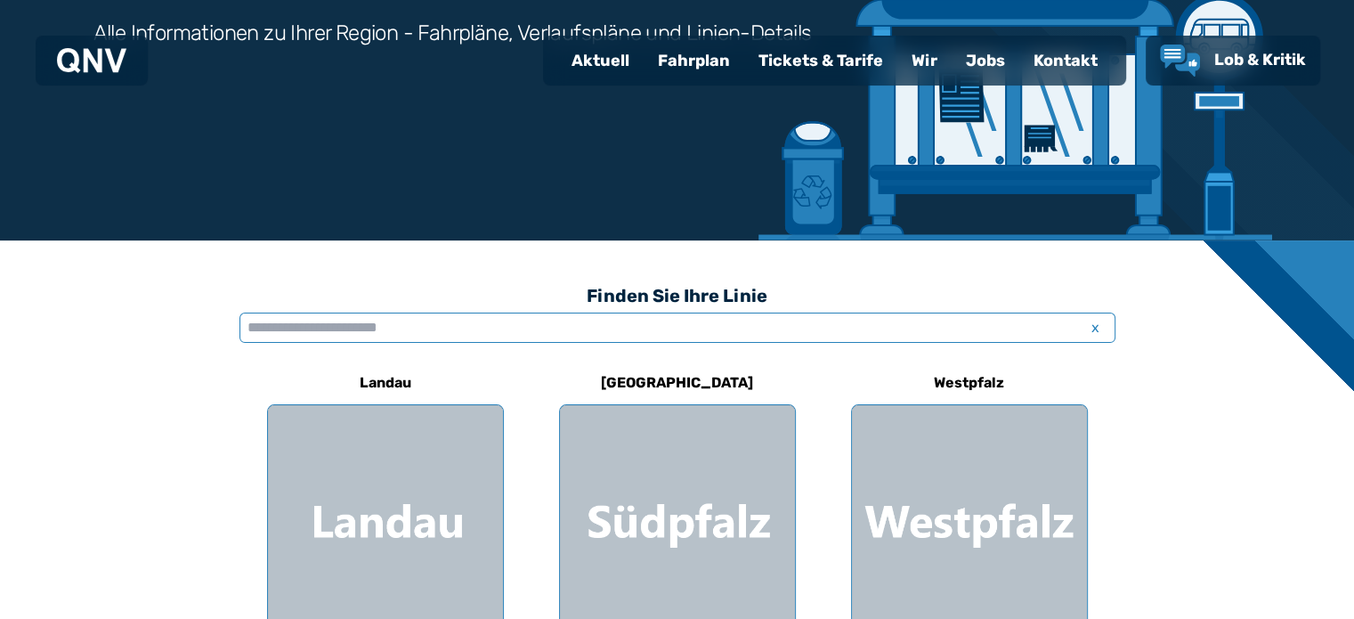
click at [499, 330] on input "text" at bounding box center [678, 328] width 876 height 30
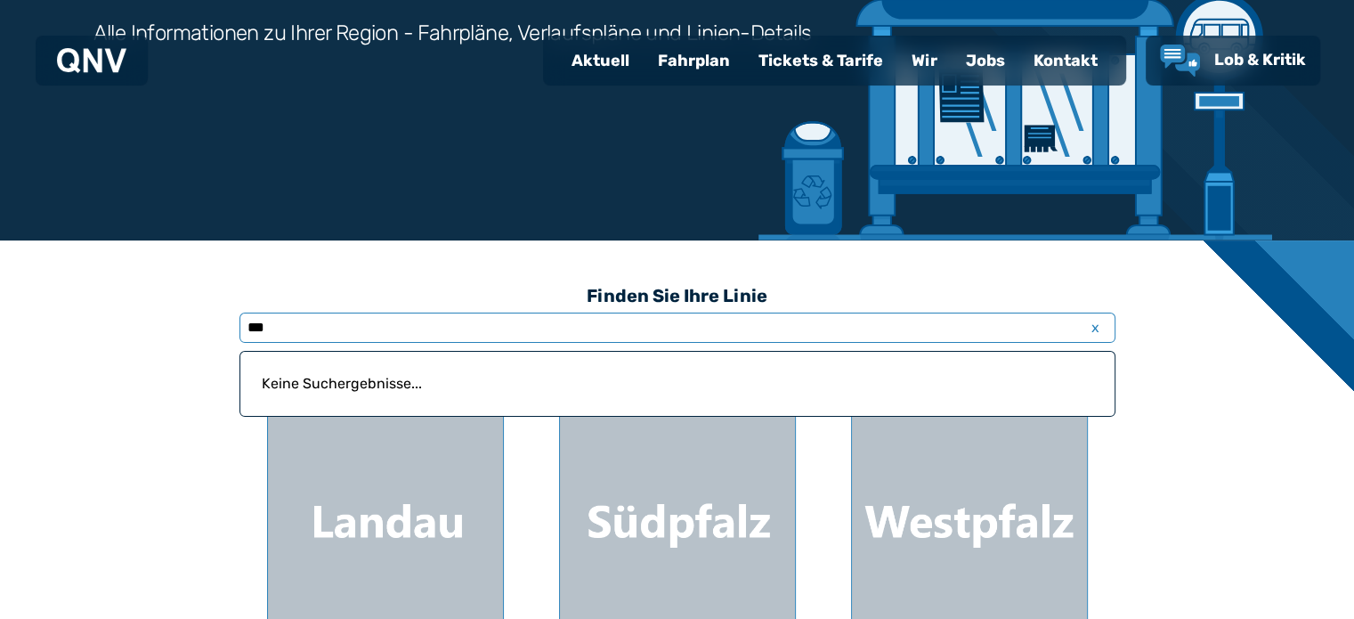
drag, startPoint x: 296, startPoint y: 332, endPoint x: 265, endPoint y: 334, distance: 30.3
click at [265, 334] on input "***" at bounding box center [678, 328] width 876 height 30
type input "***"
click at [1157, 383] on div "Finden Sie Ihre Linie *** x Keine Suchergebnisse... Landau Südpfalz Westpfalz A…" at bounding box center [677, 580] width 1354 height 681
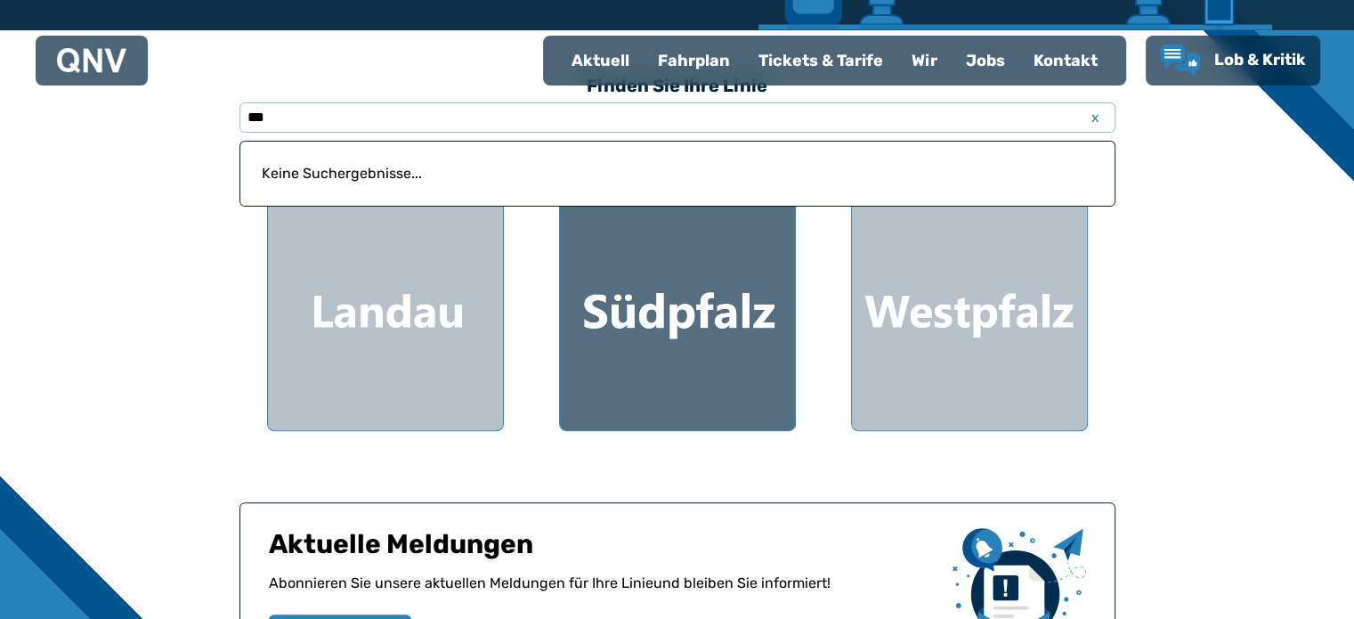
scroll to position [534, 0]
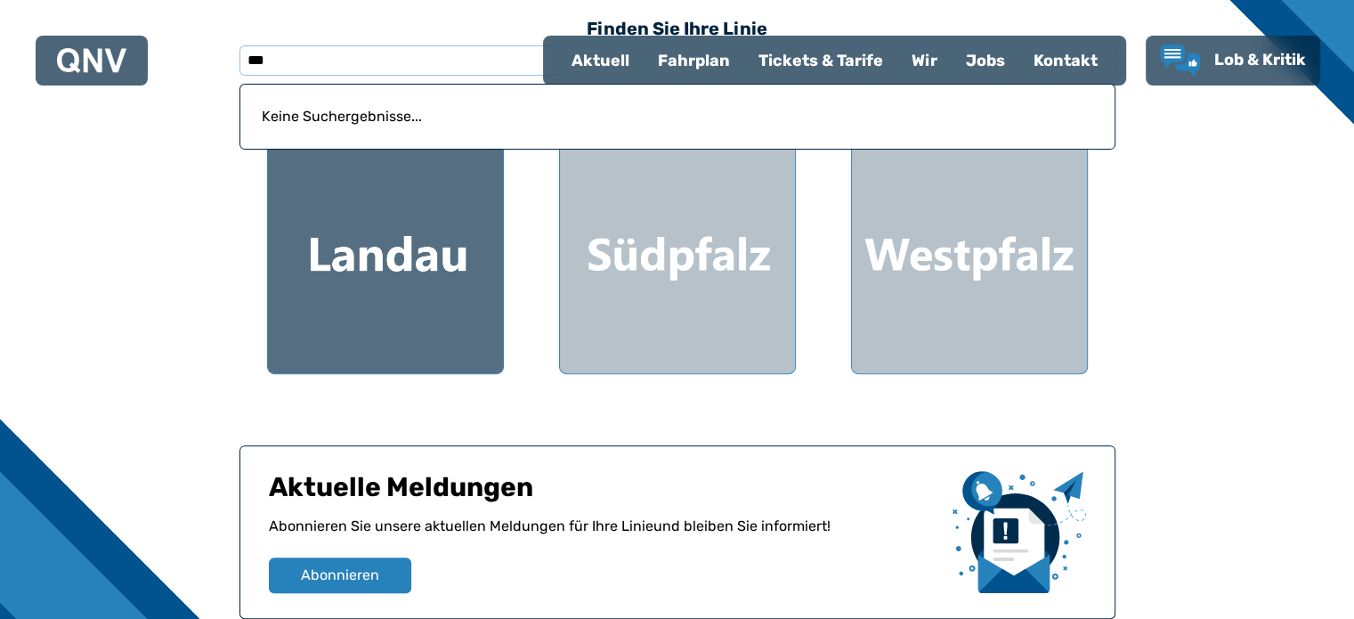
click at [435, 295] on div at bounding box center [385, 255] width 235 height 235
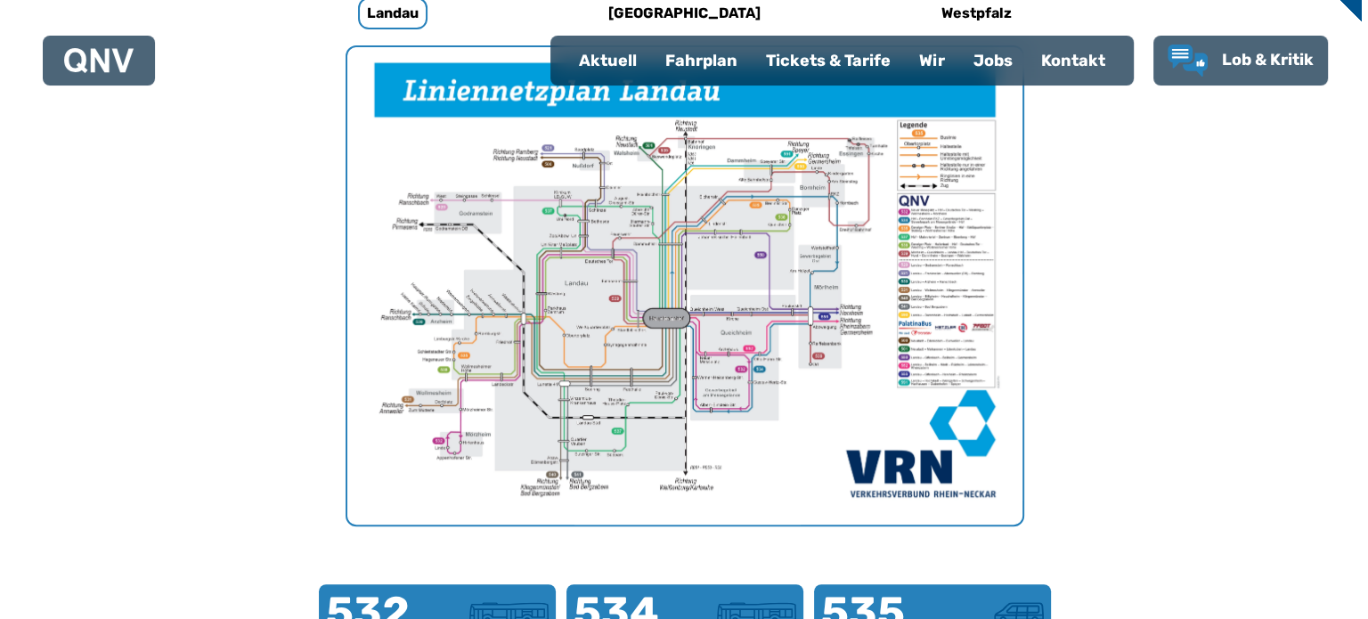
scroll to position [638, 0]
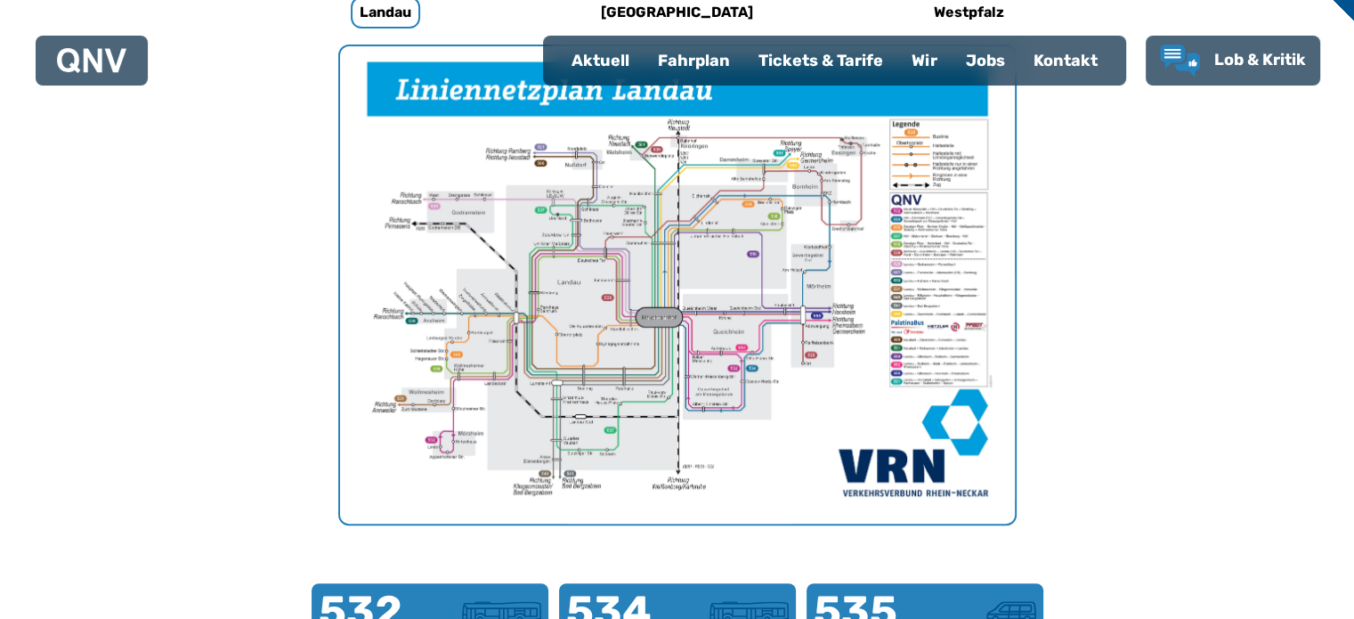
click at [646, 373] on img "1 von 1" at bounding box center [677, 284] width 675 height 477
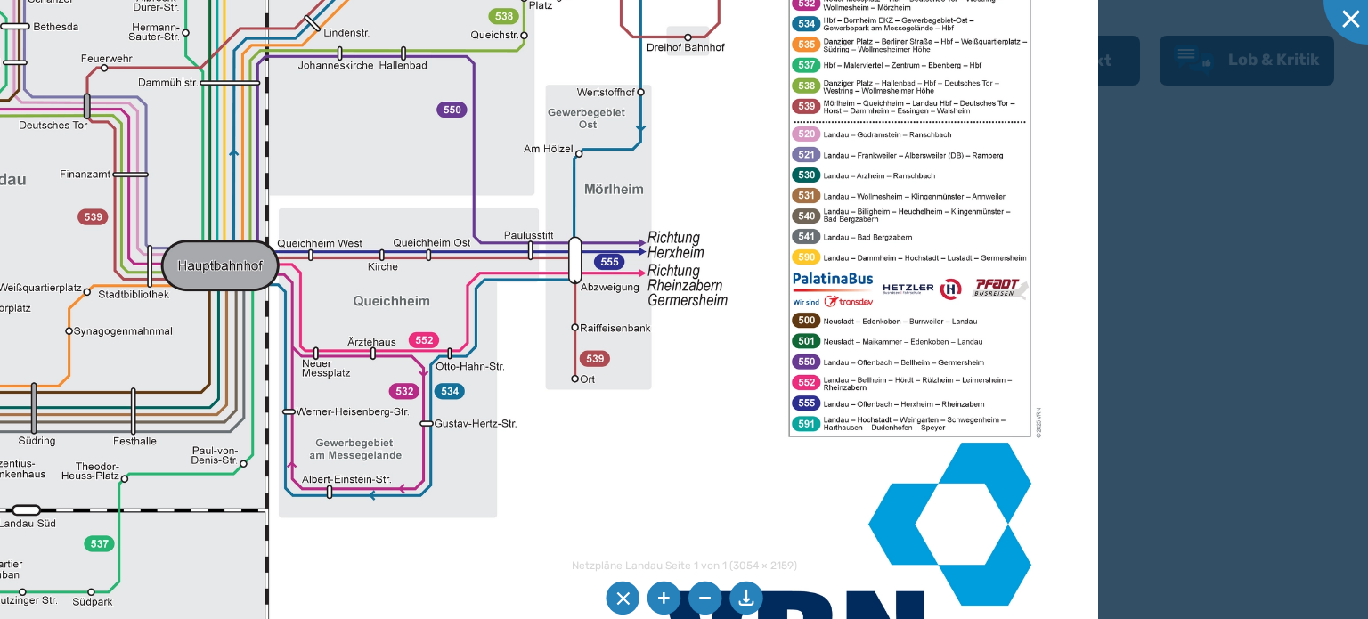
click at [622, 509] on img at bounding box center [265, 186] width 1665 height 1177
click at [845, 287] on img at bounding box center [265, 186] width 1665 height 1177
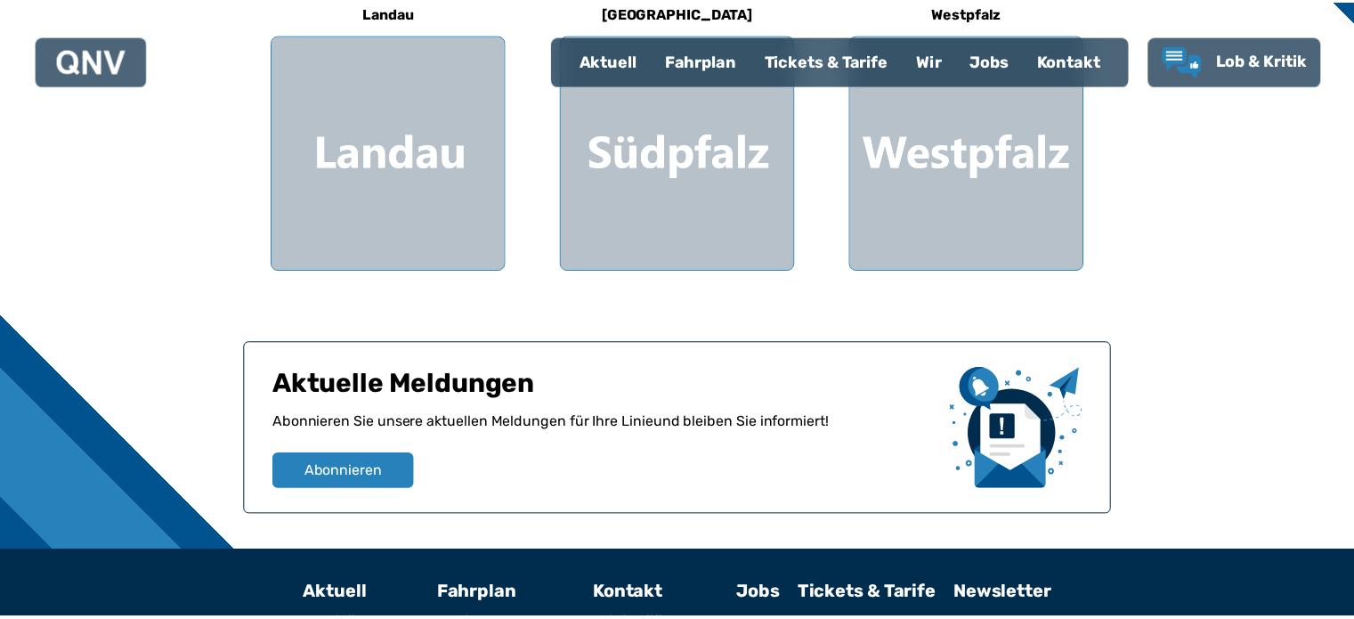
scroll to position [534, 0]
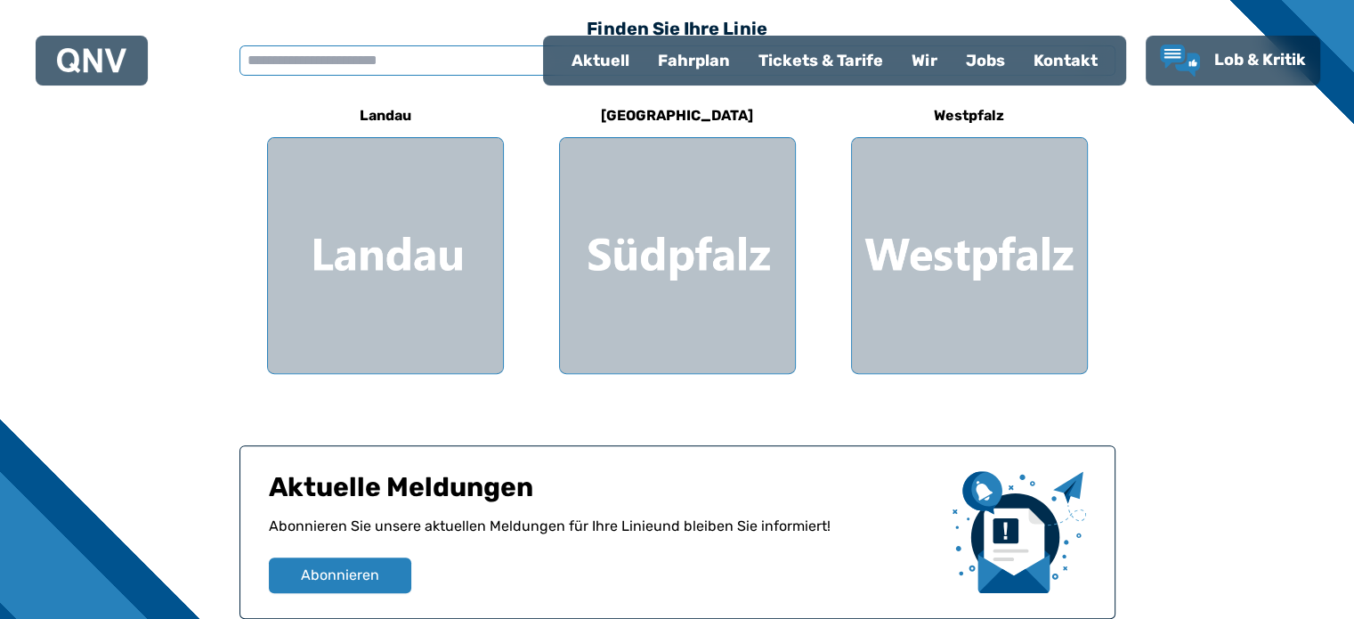
click at [309, 62] on input "text" at bounding box center [678, 60] width 876 height 30
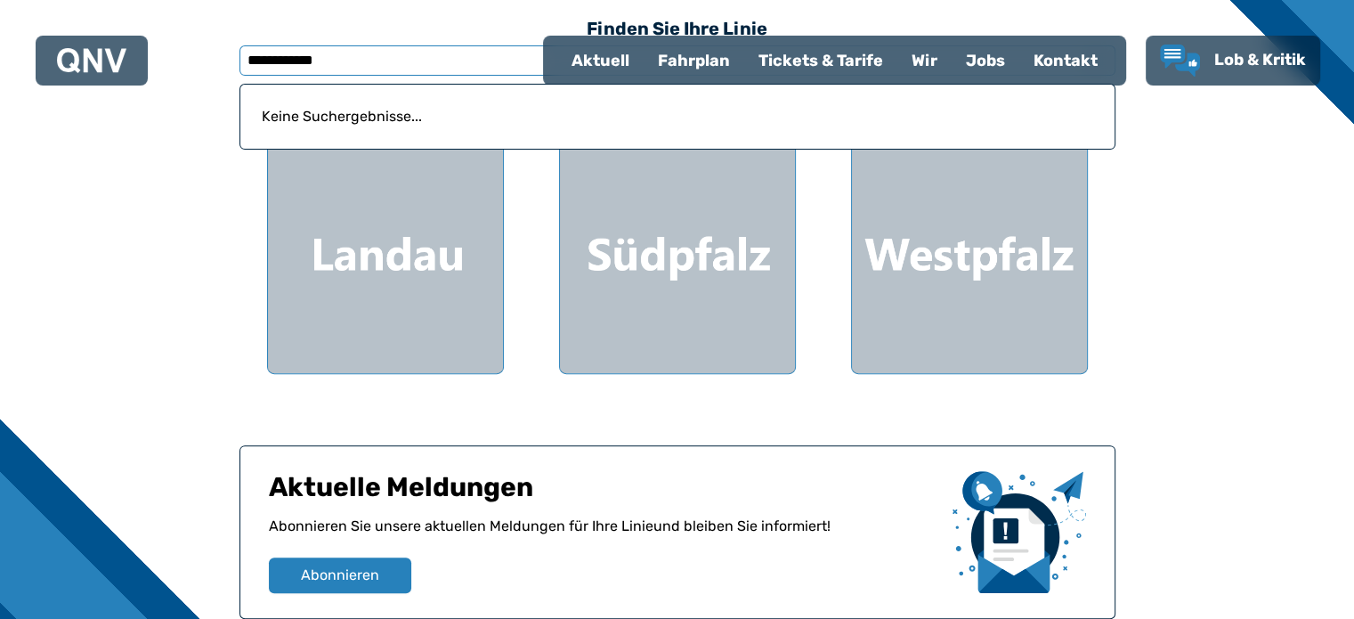
type input "**********"
click at [828, 65] on div "Tickets & Tarife" at bounding box center [820, 60] width 153 height 46
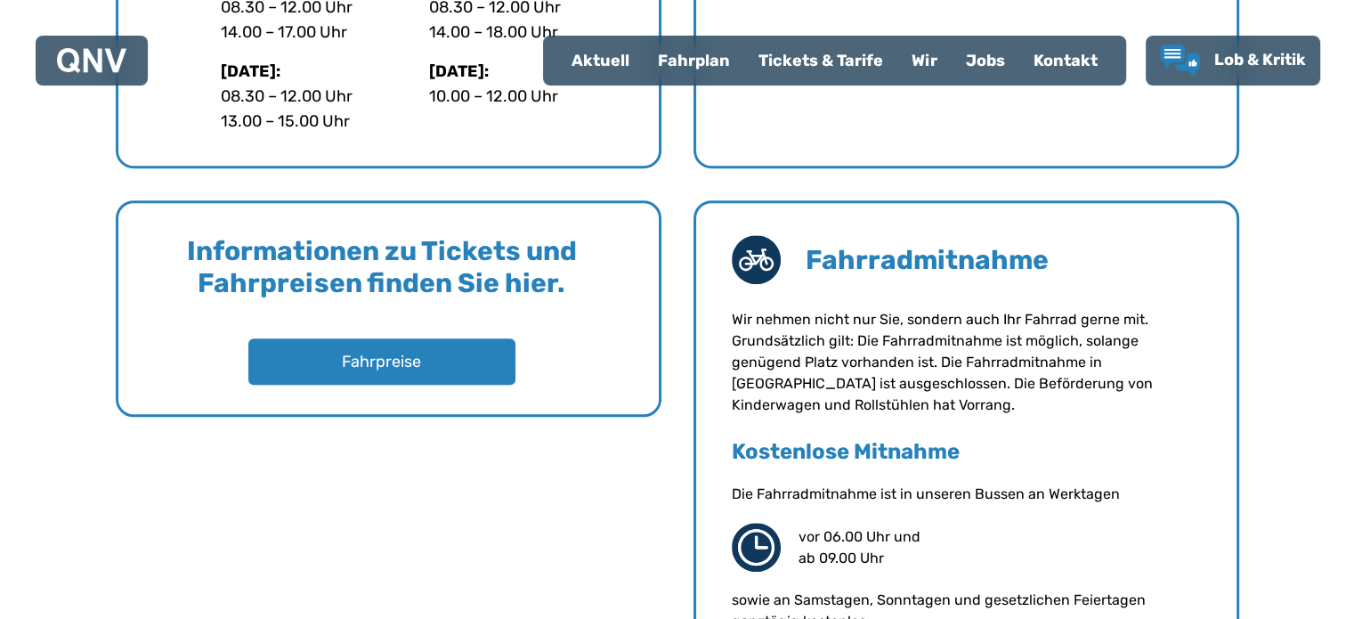
scroll to position [1336, 0]
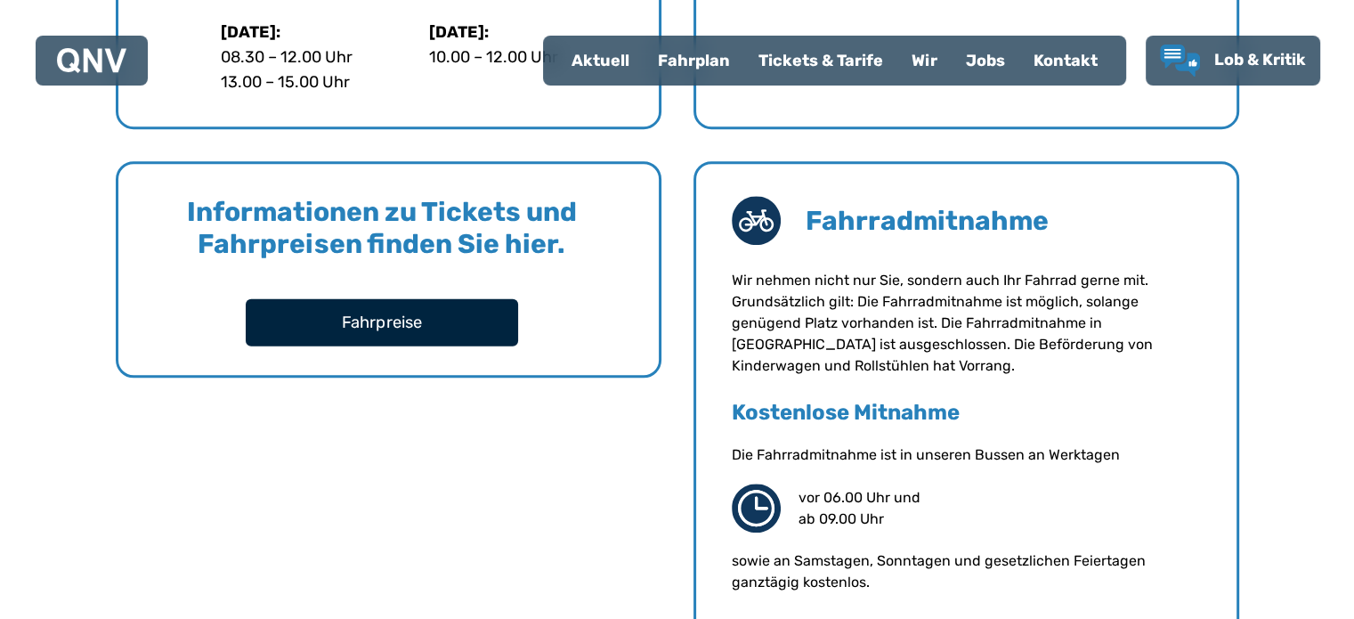
click at [378, 307] on button "Fahrpreise" at bounding box center [382, 321] width 272 height 47
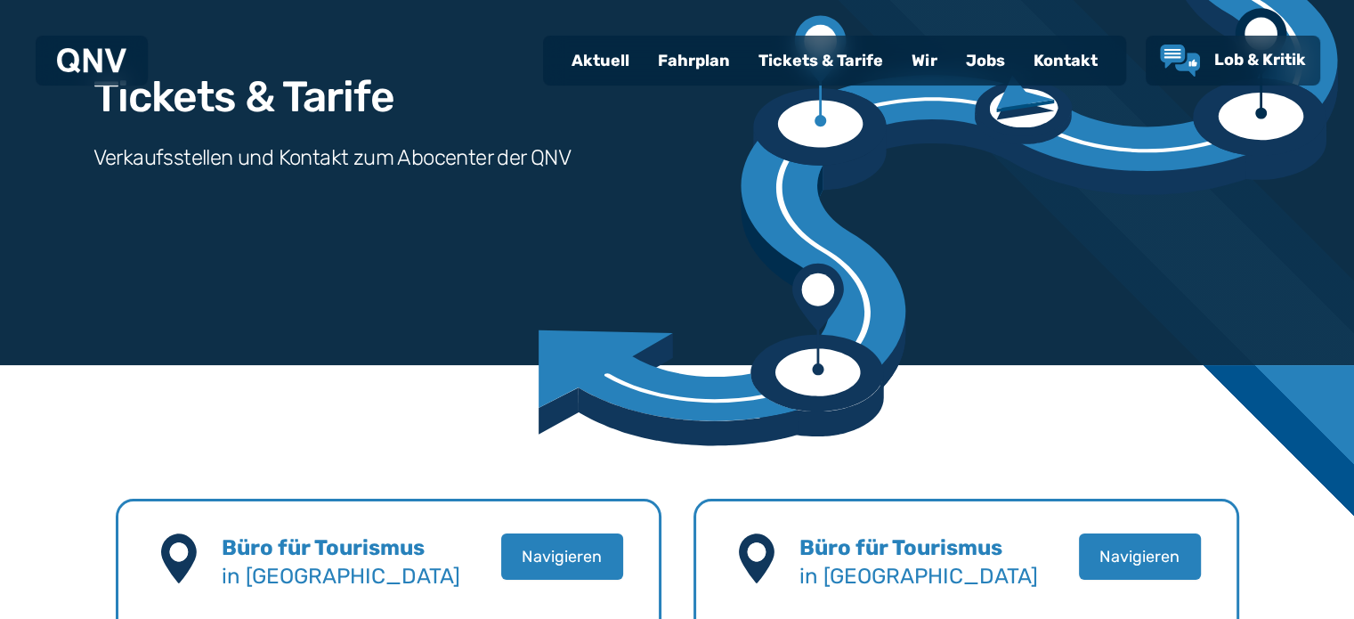
scroll to position [0, 0]
